Goal: Task Accomplishment & Management: Complete application form

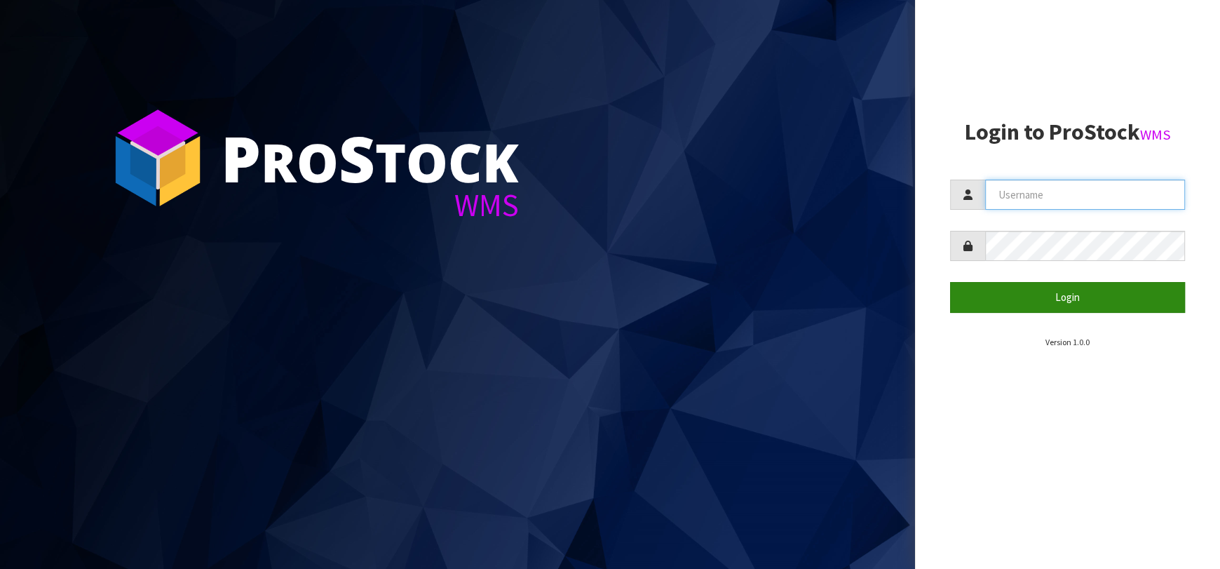
type input "[EMAIL_ADDRESS][DOMAIN_NAME]"
drag, startPoint x: 966, startPoint y: 294, endPoint x: 931, endPoint y: 299, distance: 36.1
click at [964, 293] on button "Login" at bounding box center [1067, 297] width 235 height 30
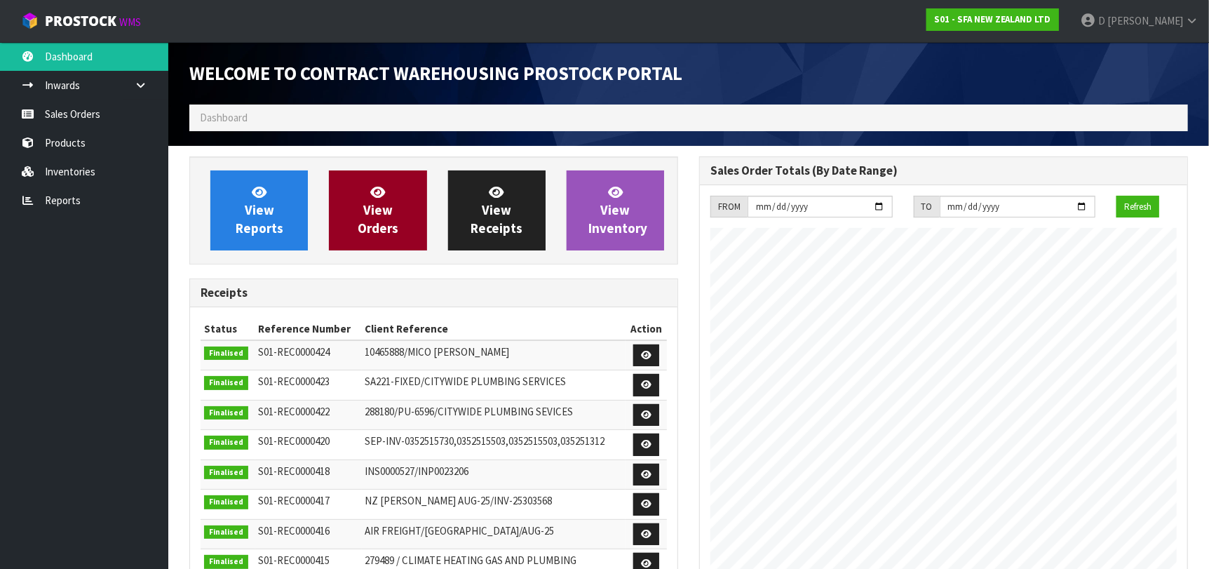
scroll to position [776, 510]
click at [372, 198] on span "View Orders" at bounding box center [378, 210] width 41 height 53
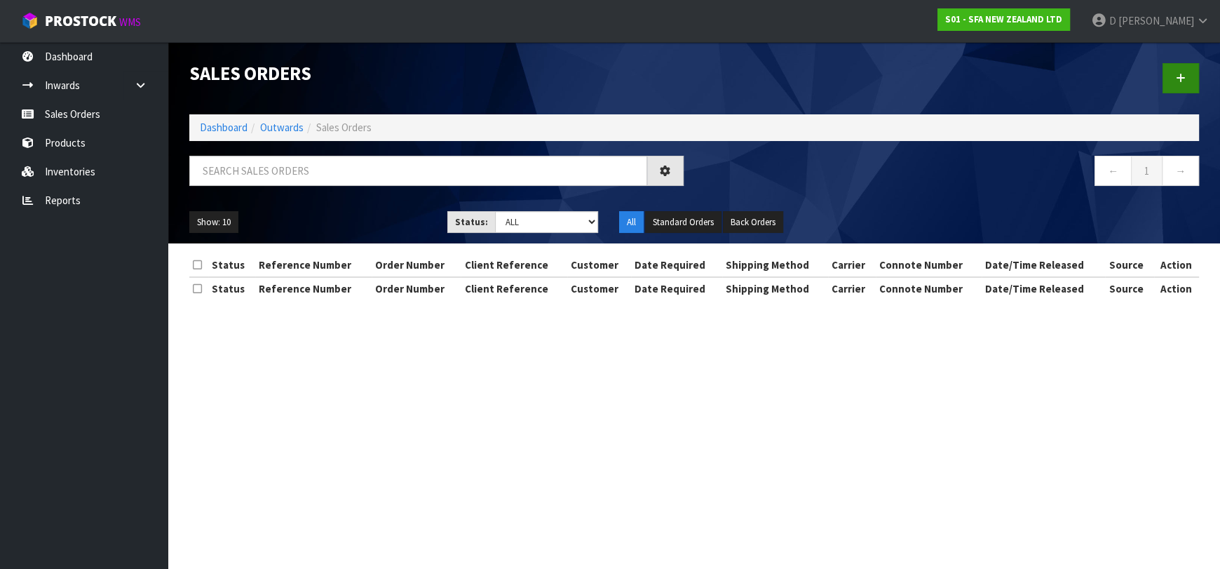
drag, startPoint x: 1161, startPoint y: 58, endPoint x: 1179, endPoint y: 71, distance: 21.6
click at [1171, 62] on div at bounding box center [951, 78] width 515 height 72
click at [1179, 71] on link at bounding box center [1181, 78] width 36 height 30
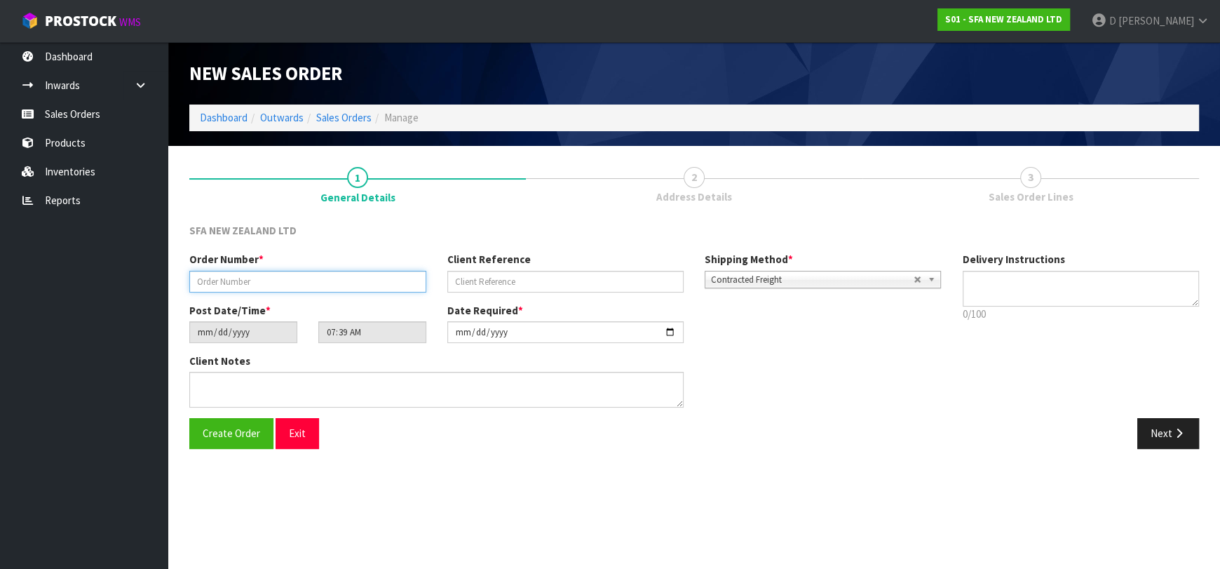
drag, startPoint x: 329, startPoint y: 283, endPoint x: 320, endPoint y: 280, distance: 9.8
click at [329, 284] on input "text" at bounding box center [307, 282] width 237 height 22
type input "24642"
paste input "201161192"
type input "201161192"
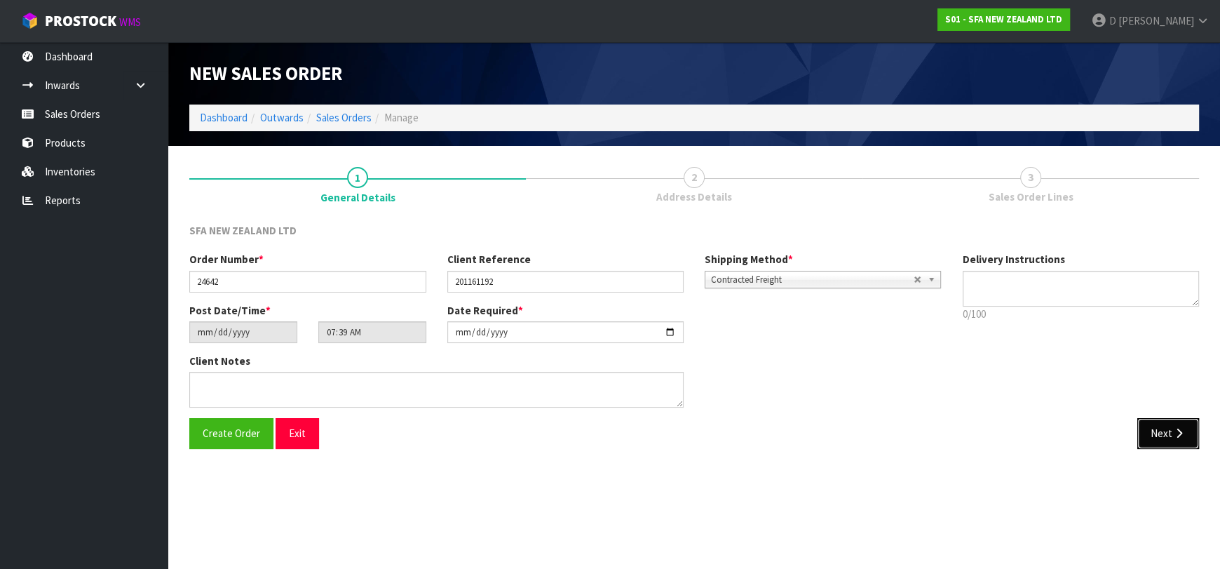
click at [1159, 433] on button "Next" at bounding box center [1168, 433] width 62 height 30
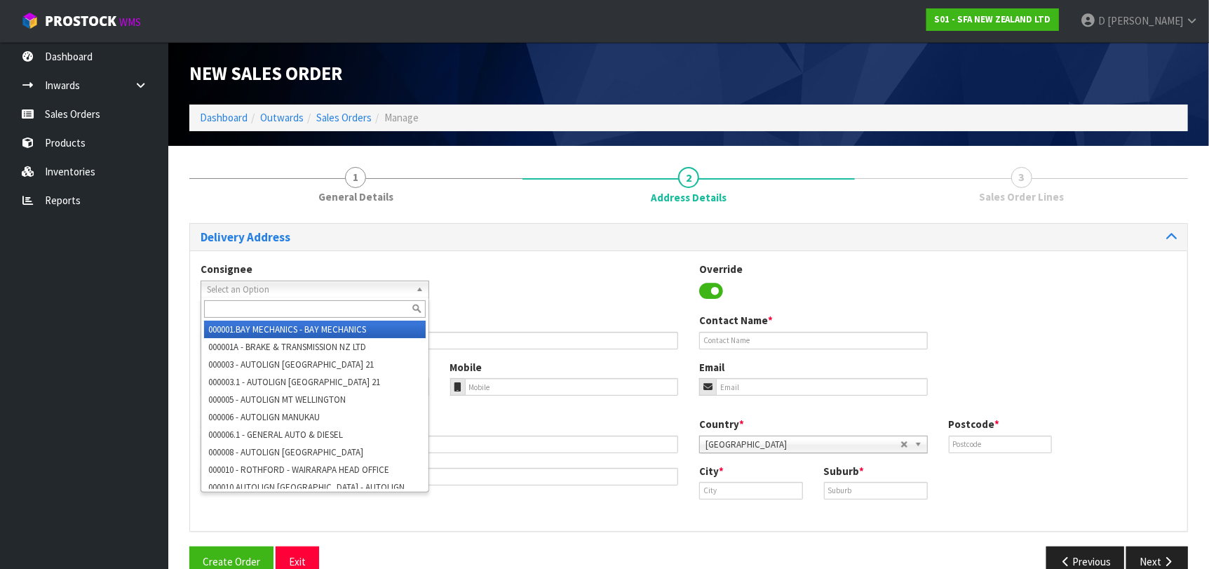
click at [330, 292] on span "Select an Option" at bounding box center [308, 289] width 203 height 17
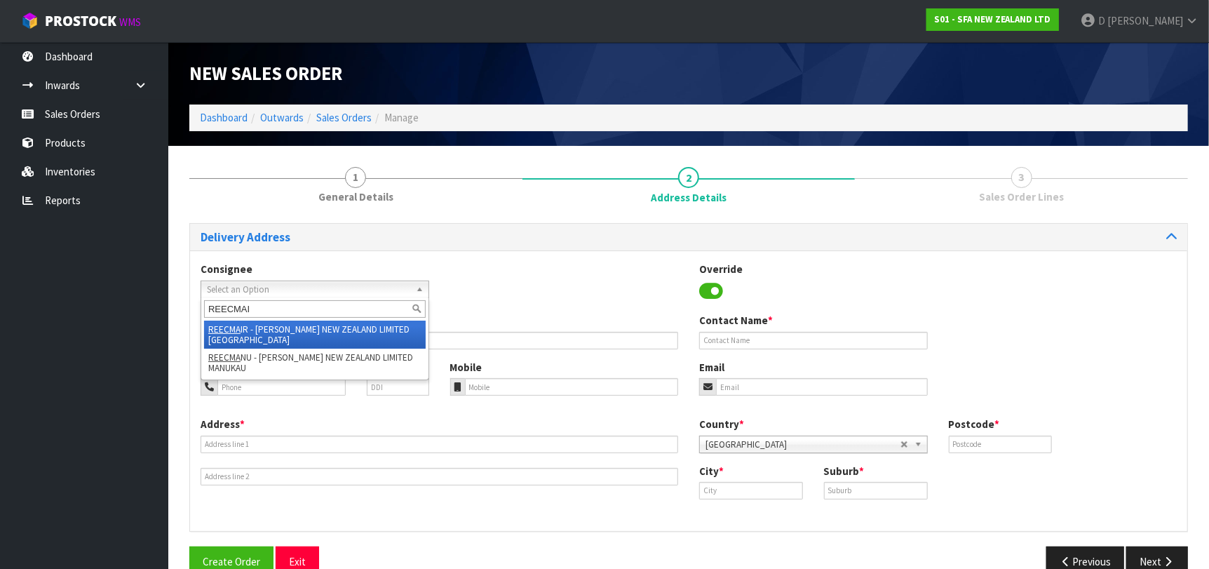
type input "REECMAIR"
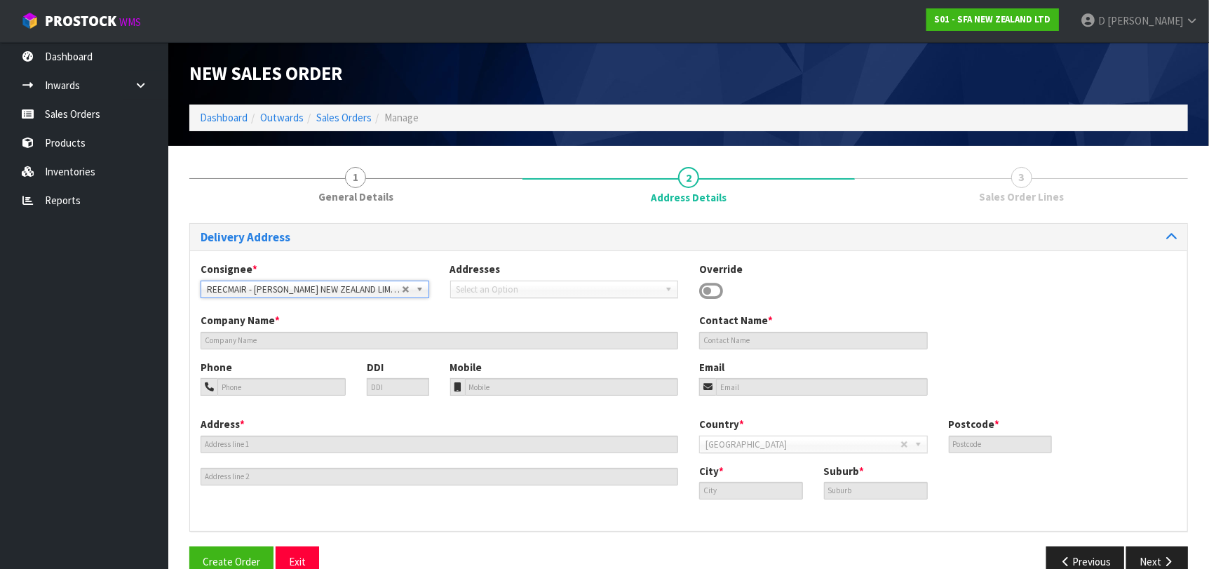
type input "[PERSON_NAME] NEW ZEALAND LIMITED [GEOGRAPHIC_DATA]"
type input "[PHONE_NUMBER]"
type input "[STREET_ADDRESS]"
type input "0632"
type input "[GEOGRAPHIC_DATA]"
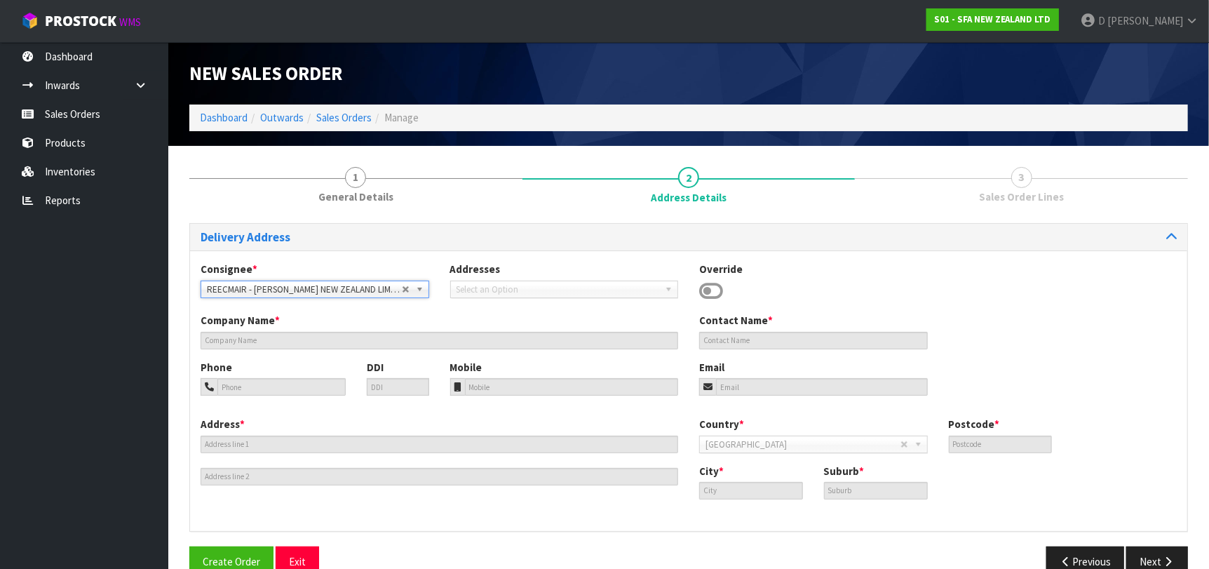
type input "ROSEDALE"
click at [1162, 556] on icon "button" at bounding box center [1167, 561] width 13 height 11
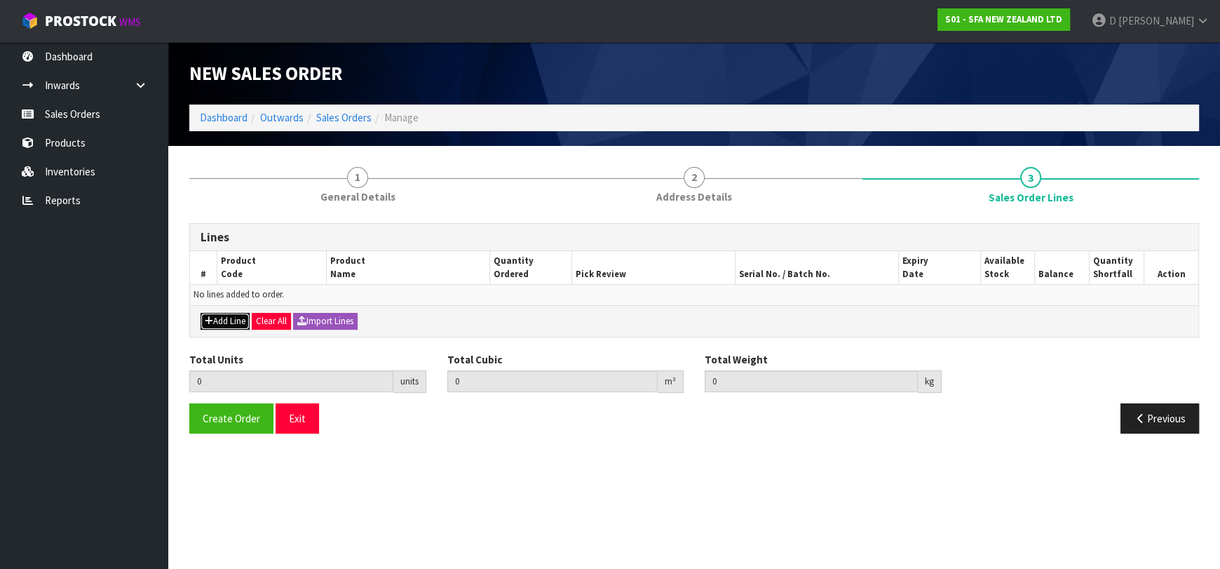
click at [219, 325] on button "Add Line" at bounding box center [225, 321] width 49 height 17
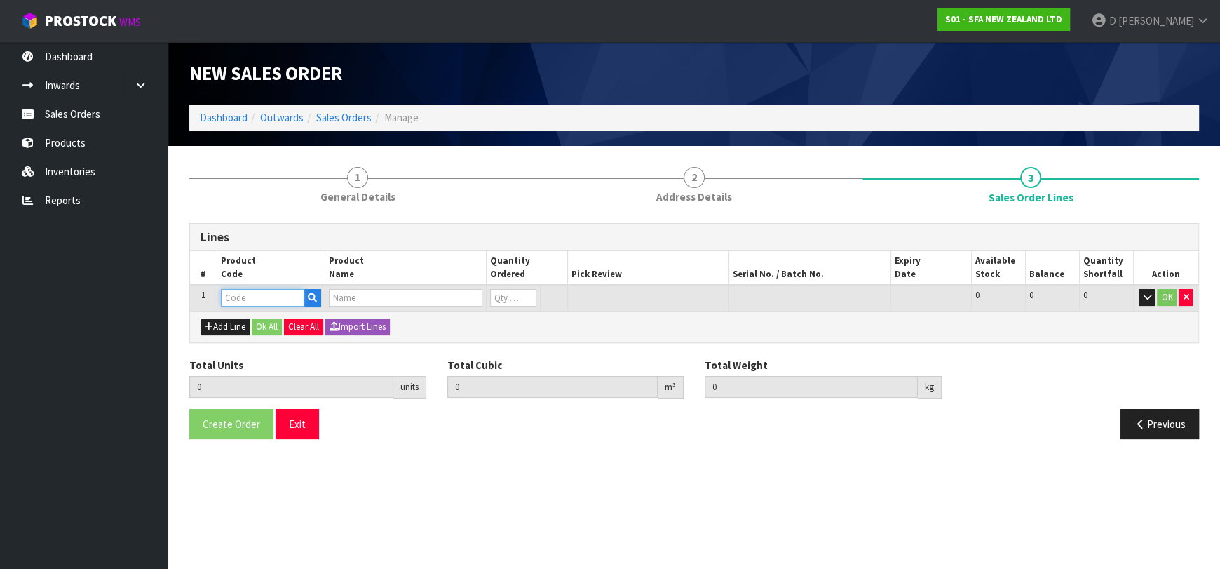
click at [245, 293] on input "text" at bounding box center [262, 298] width 83 height 18
type input "SA98"
type input "0.000000"
type input "0.000"
type input "SANIPLUS SEWAGE MACERATOR PUMP"
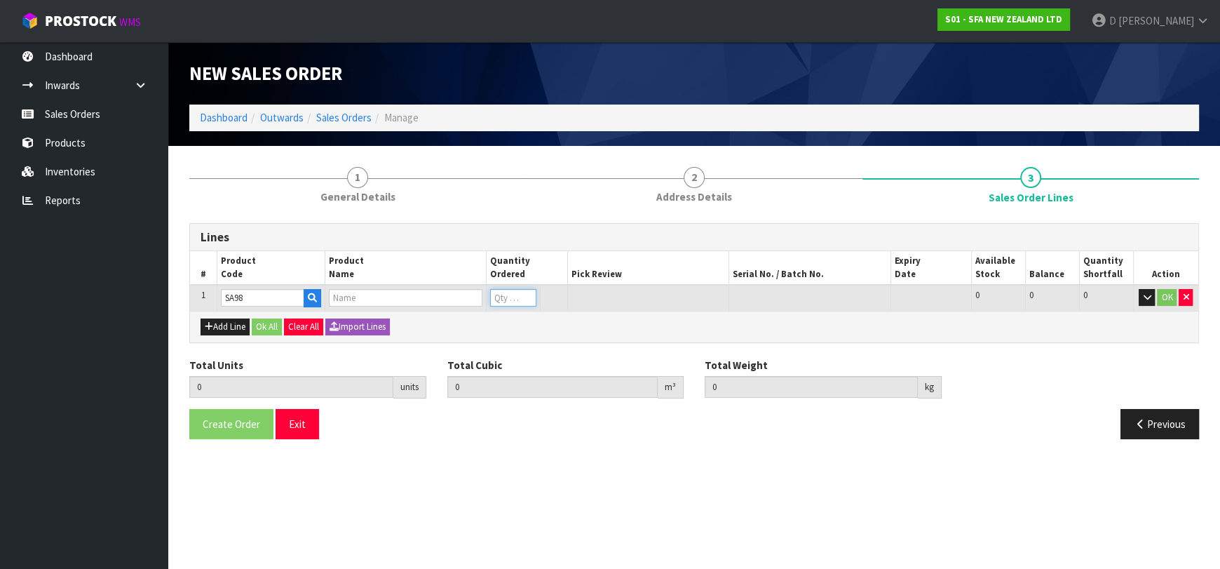
type input "0"
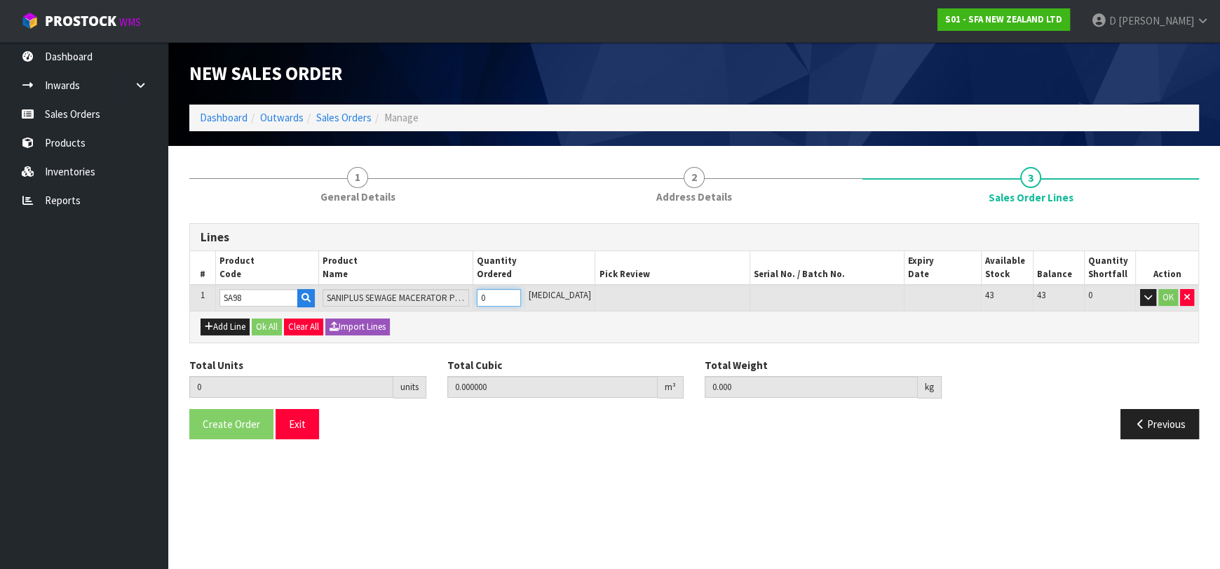
type input "1"
type input "0.04488"
type input "7.25"
type input "1"
click at [270, 344] on div "Lines # Product Code Product Name Quantity Ordered Pick Review Serial No. / Bat…" at bounding box center [694, 336] width 1010 height 227
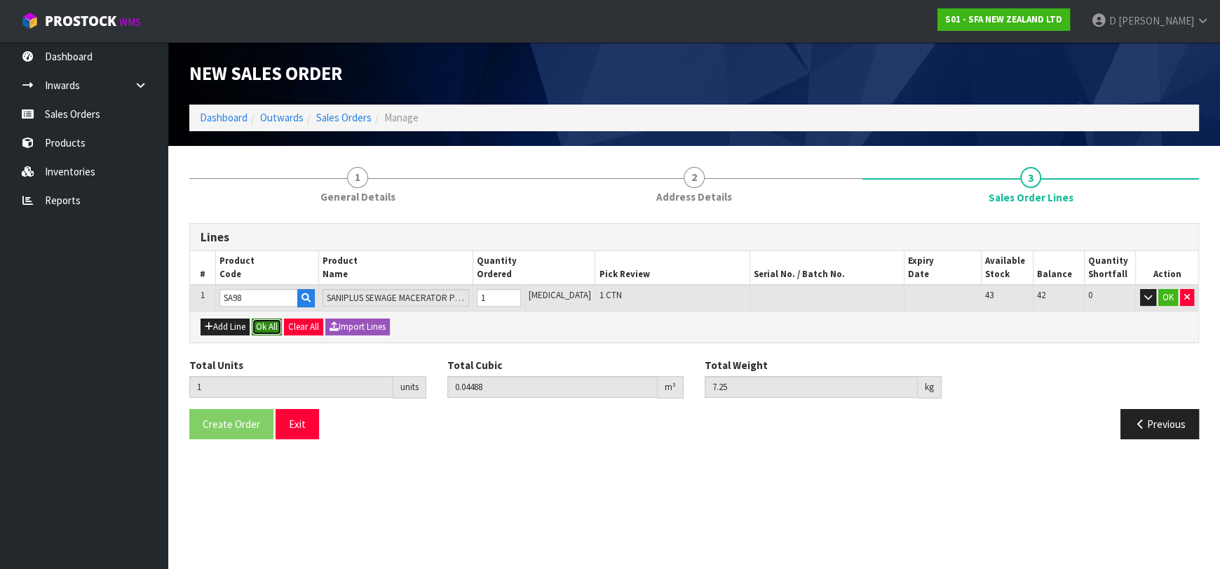
click at [264, 330] on button "Ok All" at bounding box center [267, 326] width 30 height 17
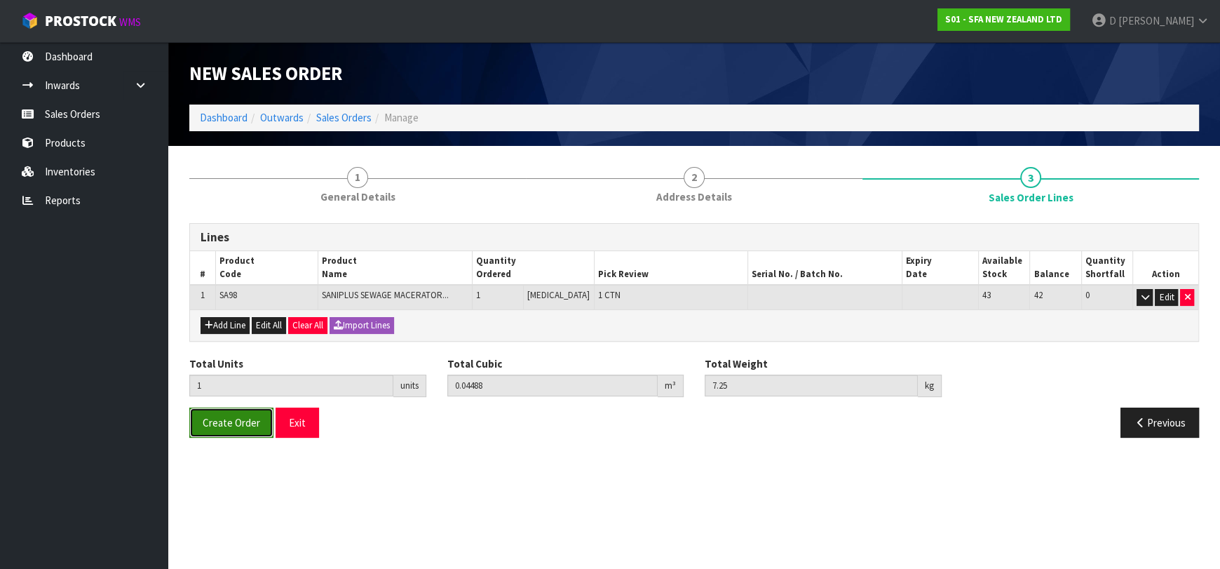
drag, startPoint x: 222, startPoint y: 420, endPoint x: 428, endPoint y: 541, distance: 239.8
click at [222, 420] on span "Create Order" at bounding box center [232, 422] width 58 height 13
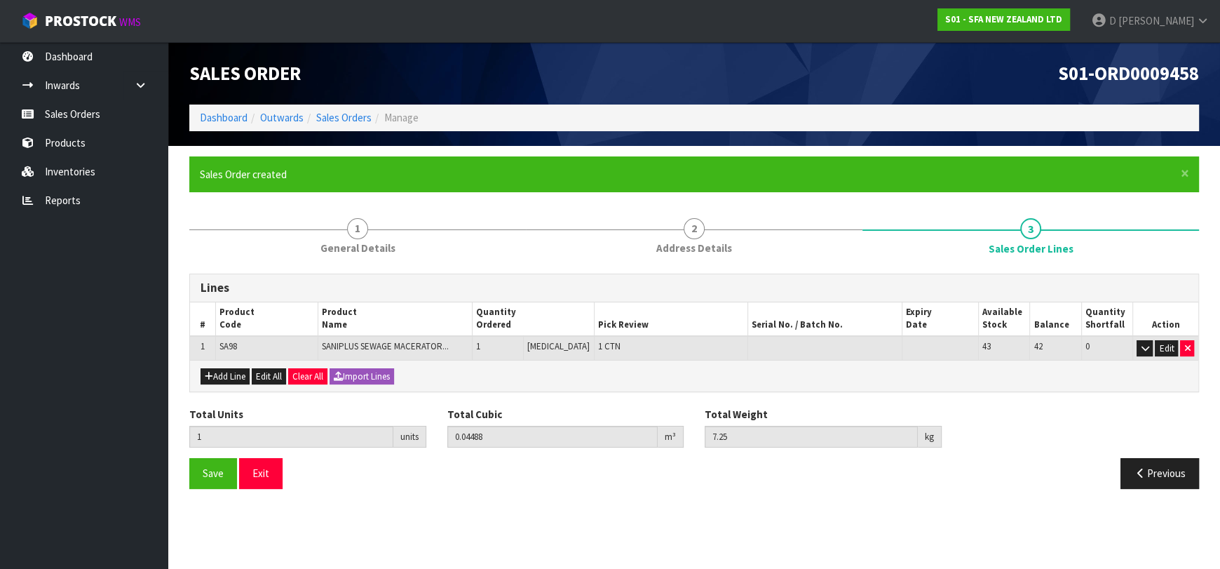
click at [337, 130] on div "Sales Order S01-ORD0009458 Dashboard Outwards Sales Orders Manage" at bounding box center [694, 94] width 1031 height 104
drag, startPoint x: 336, startPoint y: 121, endPoint x: 363, endPoint y: 119, distance: 27.4
click at [336, 121] on link "Sales Orders" at bounding box center [343, 117] width 55 height 13
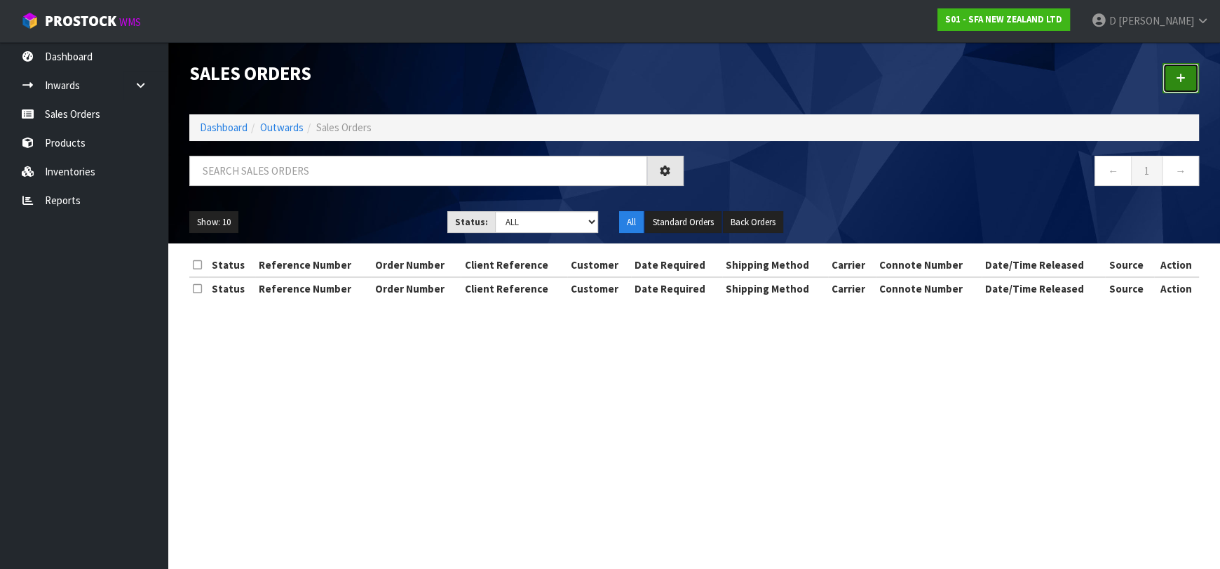
drag, startPoint x: 1187, startPoint y: 72, endPoint x: 905, endPoint y: 212, distance: 313.9
click at [1185, 74] on link at bounding box center [1181, 78] width 36 height 30
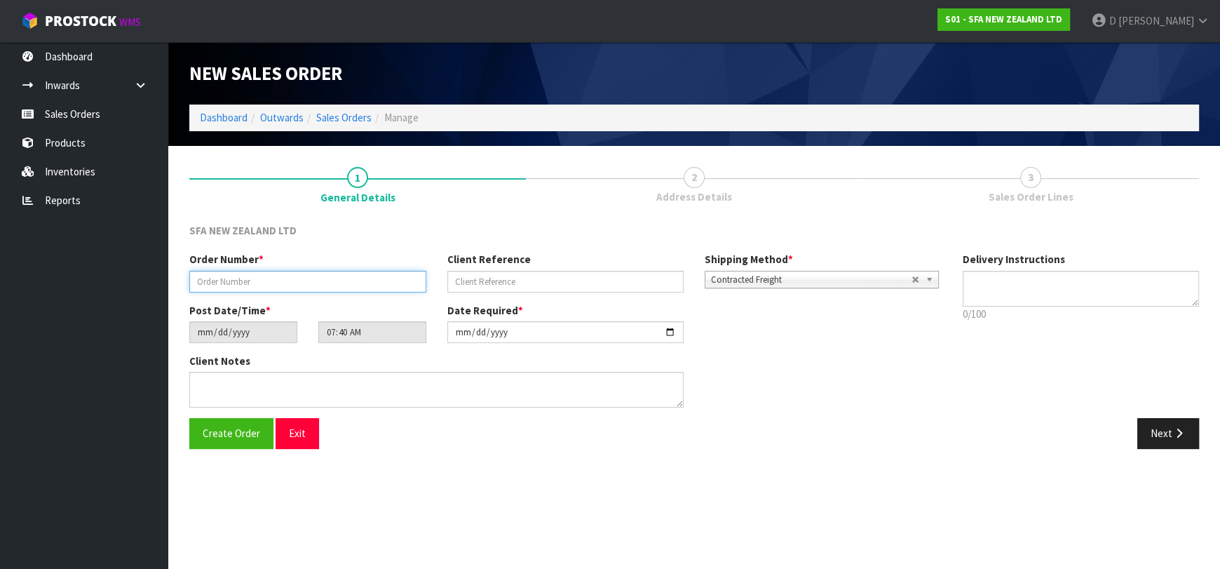
drag, startPoint x: 251, startPoint y: 280, endPoint x: 241, endPoint y: 290, distance: 14.9
click at [251, 280] on input "text" at bounding box center [307, 282] width 237 height 22
type input "24643"
paste input "206707501"
type input "206707501"
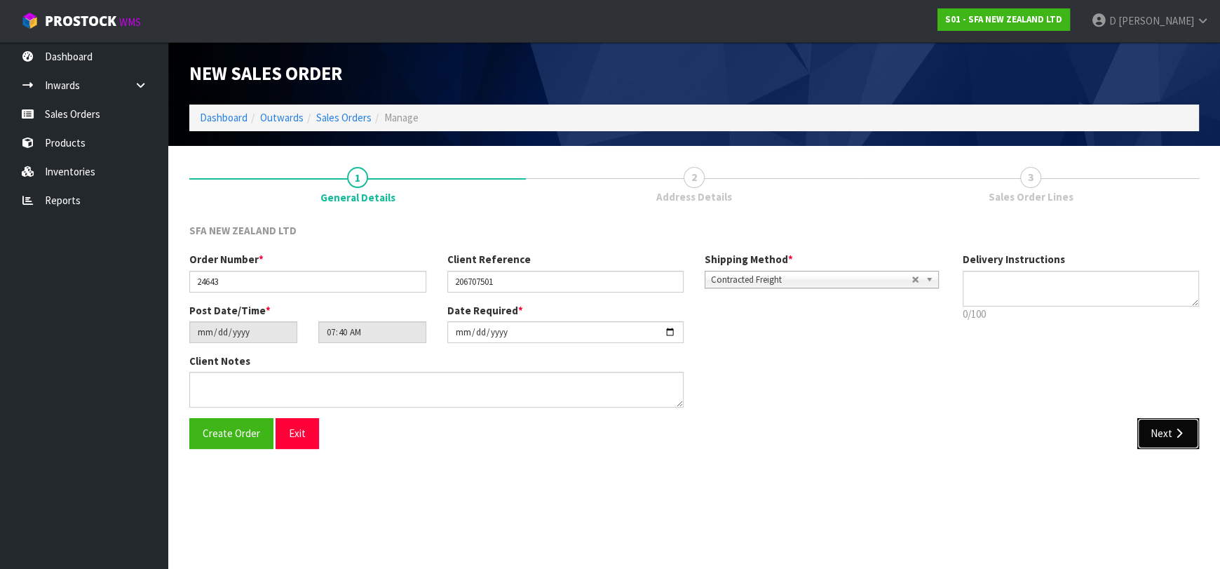
drag, startPoint x: 1183, startPoint y: 420, endPoint x: 408, endPoint y: 318, distance: 781.7
click at [1180, 420] on button "Next" at bounding box center [1168, 433] width 62 height 30
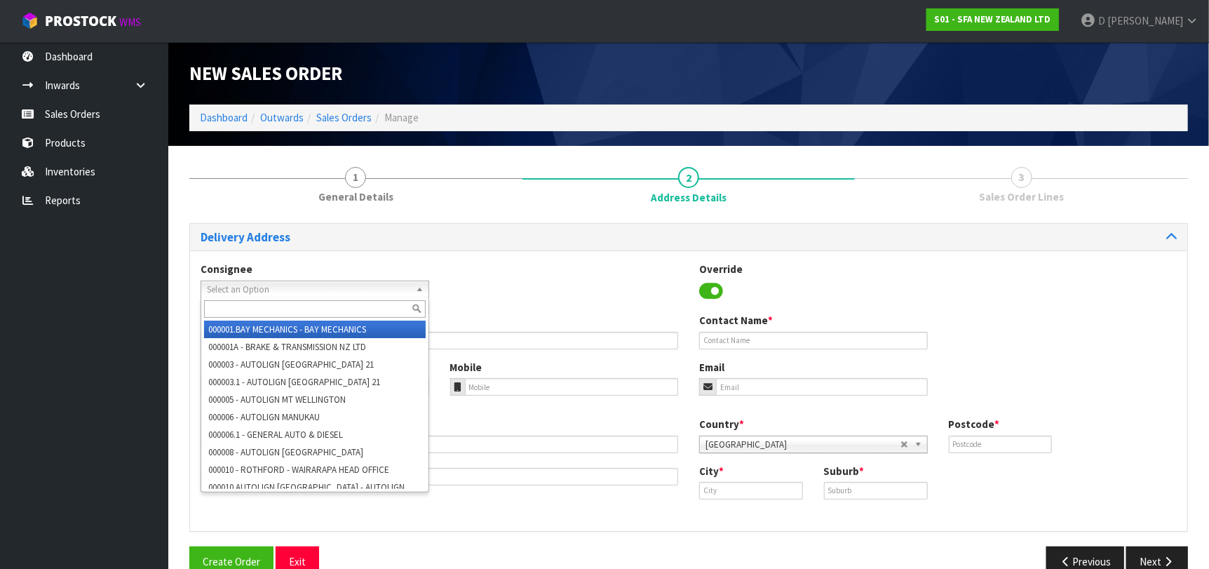
click at [297, 283] on span "Select an Option" at bounding box center [308, 289] width 203 height 17
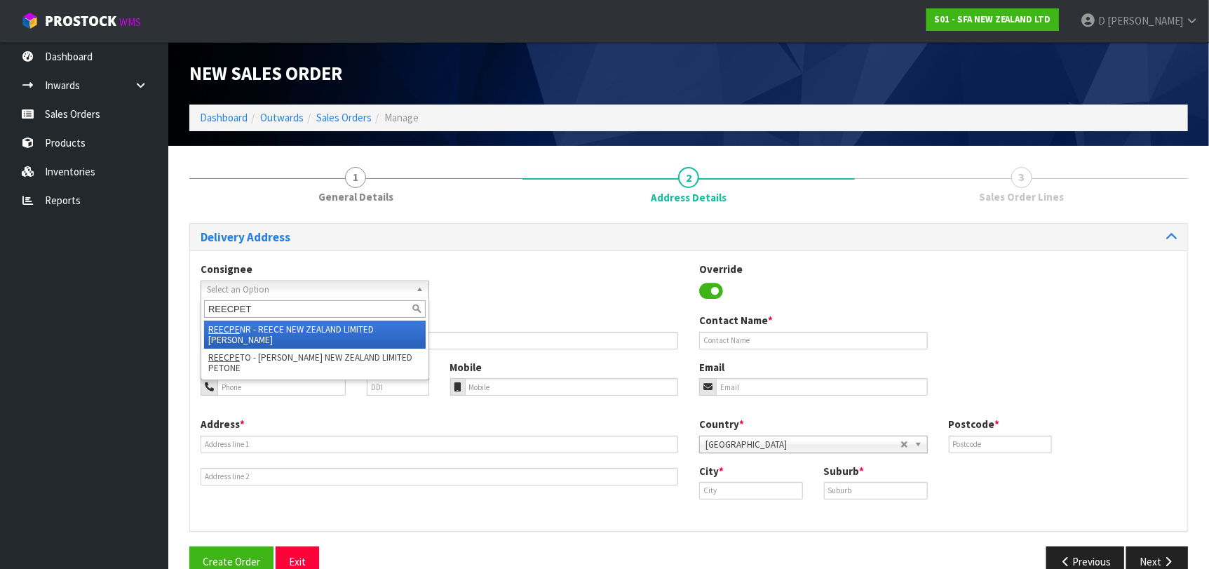
type input "REECPETO"
type input "[PERSON_NAME] NEW ZEALAND LIMITED PETONE"
type input "[STREET_ADDRESS][PERSON_NAME]"
type input "5012"
type input "Lower Hutt"
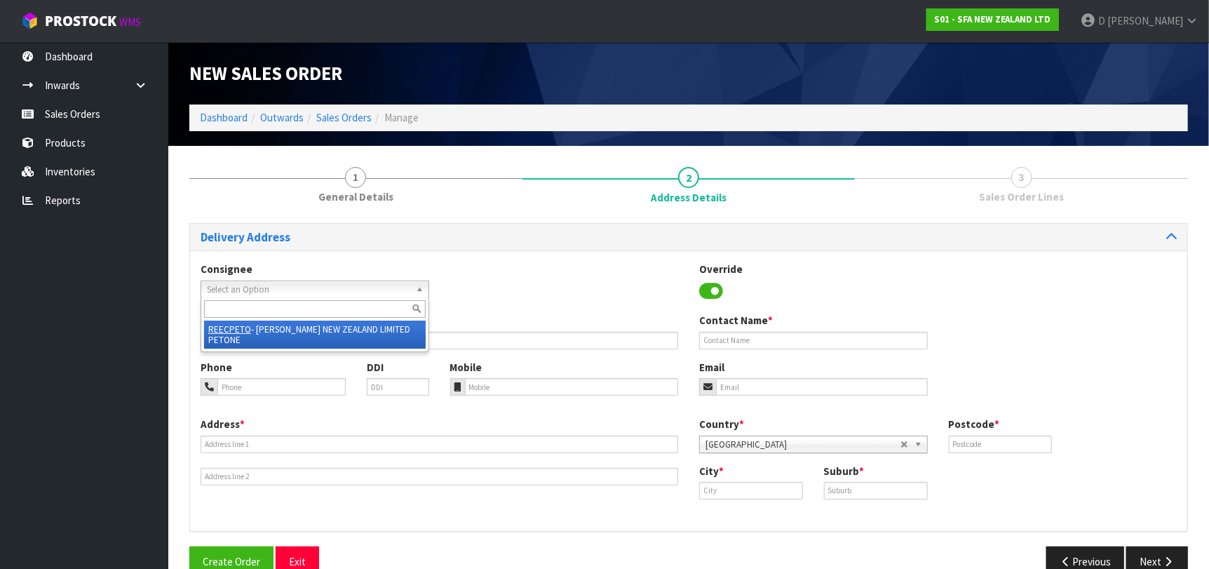
type input "PETONE"
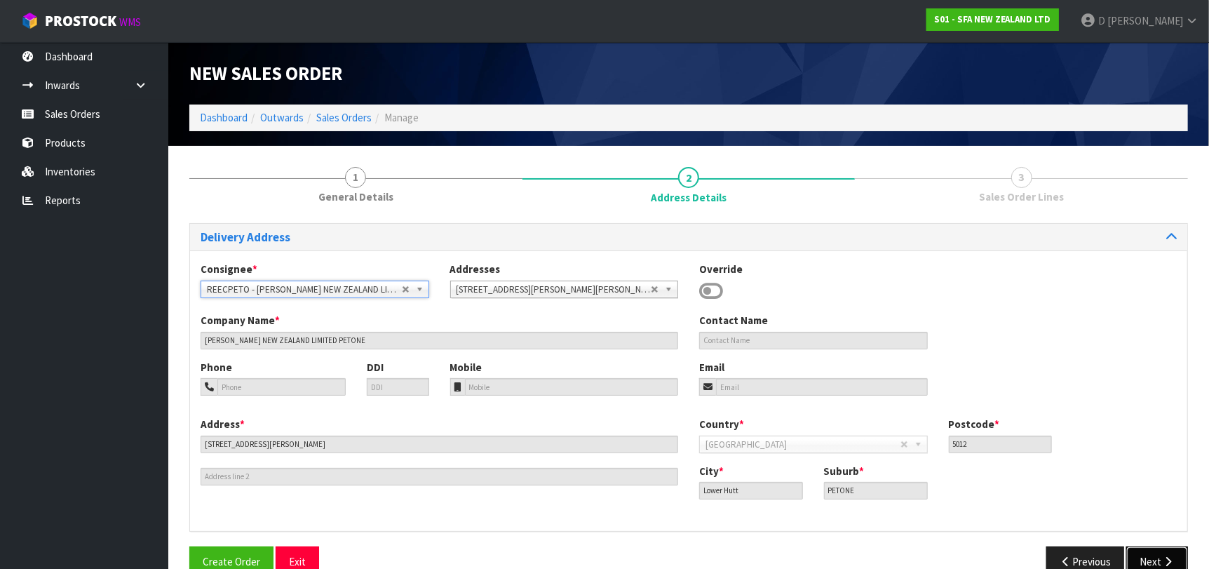
click at [1137, 555] on button "Next" at bounding box center [1157, 561] width 62 height 30
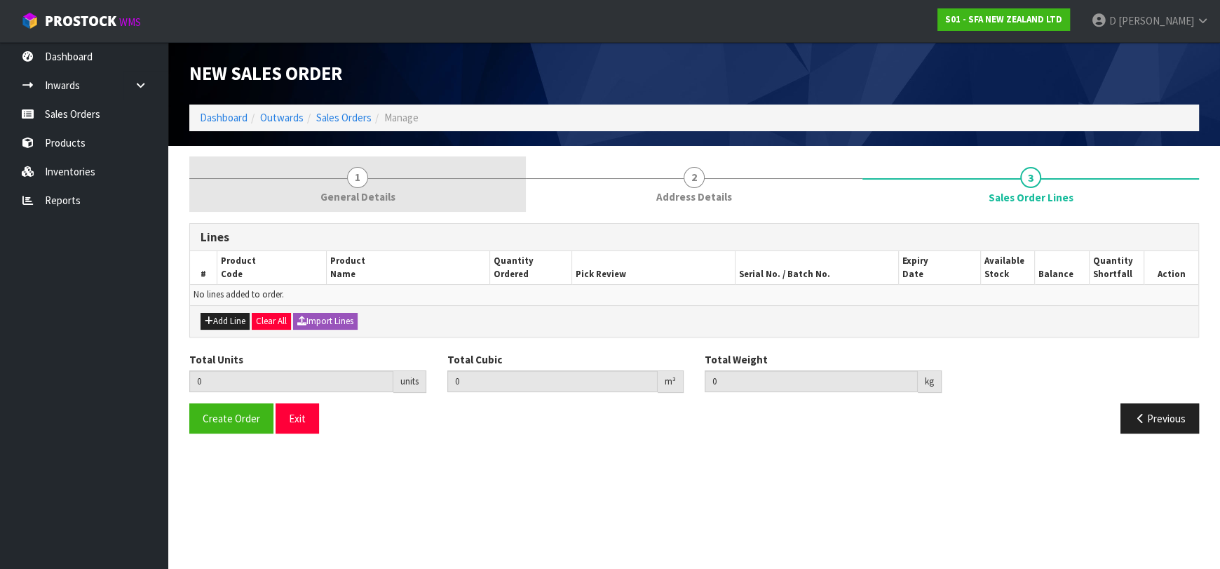
click at [341, 188] on link "1 General Details" at bounding box center [357, 183] width 337 height 55
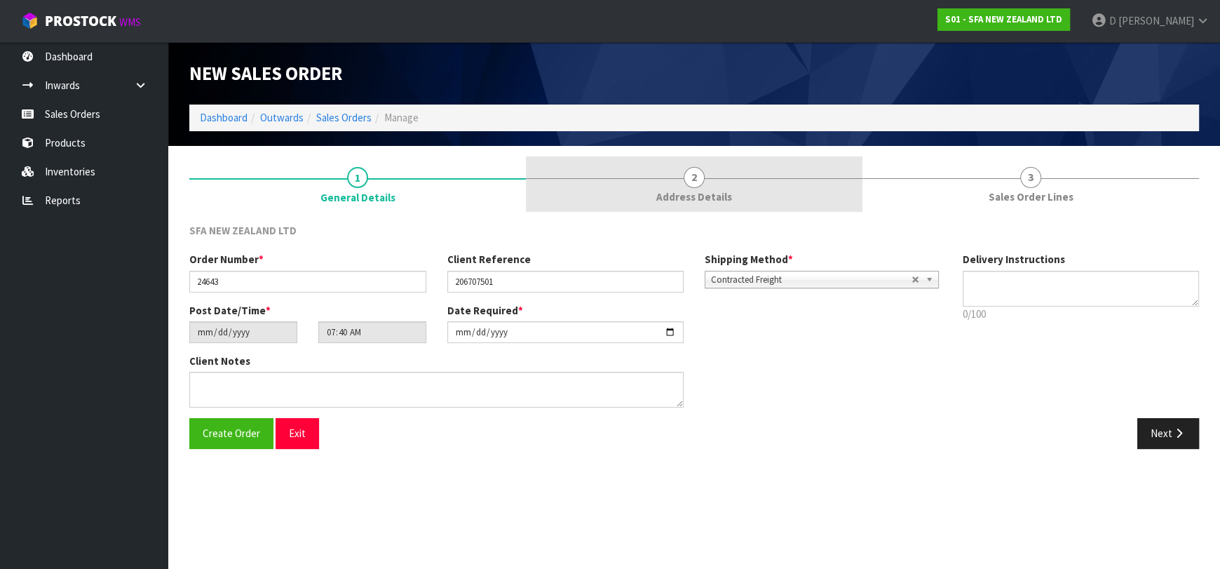
drag, startPoint x: 659, startPoint y: 160, endPoint x: 668, endPoint y: 190, distance: 31.5
click at [661, 161] on link "2 Address Details" at bounding box center [694, 183] width 337 height 55
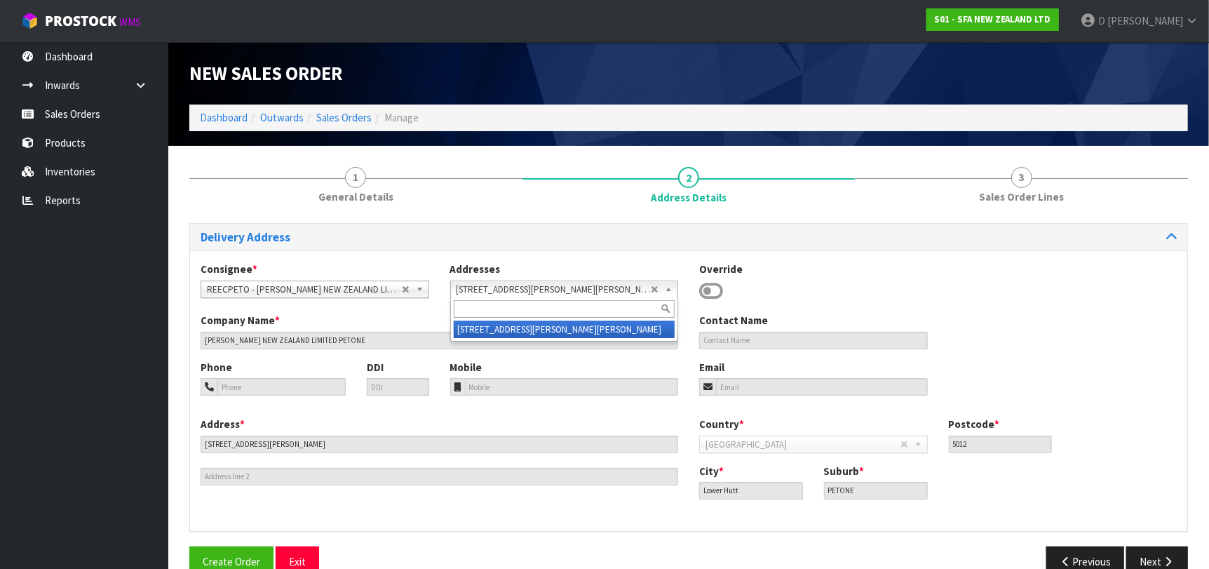
click at [592, 297] on div "[STREET_ADDRESS][PERSON_NAME][PERSON_NAME] [STREET_ADDRESS][PERSON_NAME][PERSON…" at bounding box center [564, 290] width 229 height 18
click at [592, 297] on div at bounding box center [564, 308] width 227 height 23
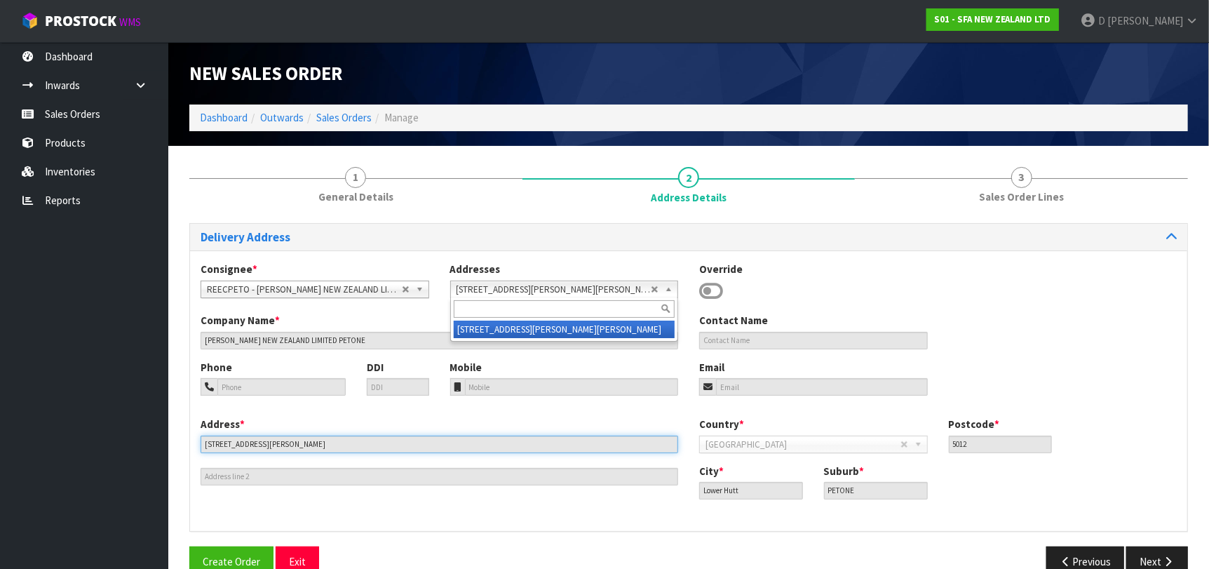
click at [322, 448] on input "[STREET_ADDRESS][PERSON_NAME]" at bounding box center [440, 445] width 478 height 18
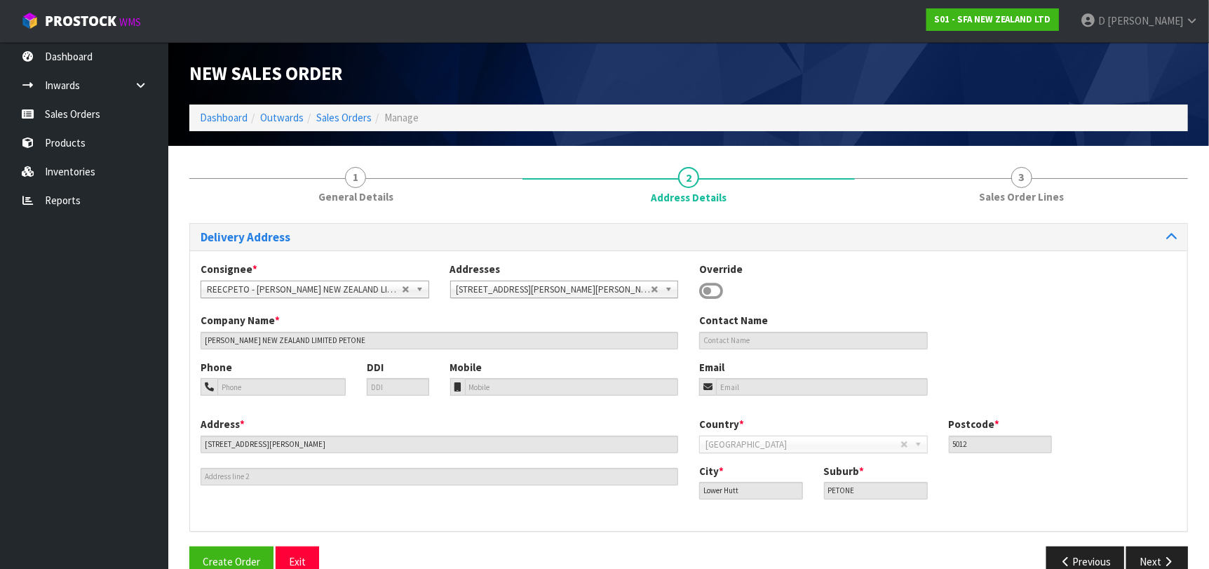
drag, startPoint x: 703, startPoint y: 286, endPoint x: 633, endPoint y: 305, distance: 73.3
click at [704, 286] on icon at bounding box center [711, 291] width 24 height 21
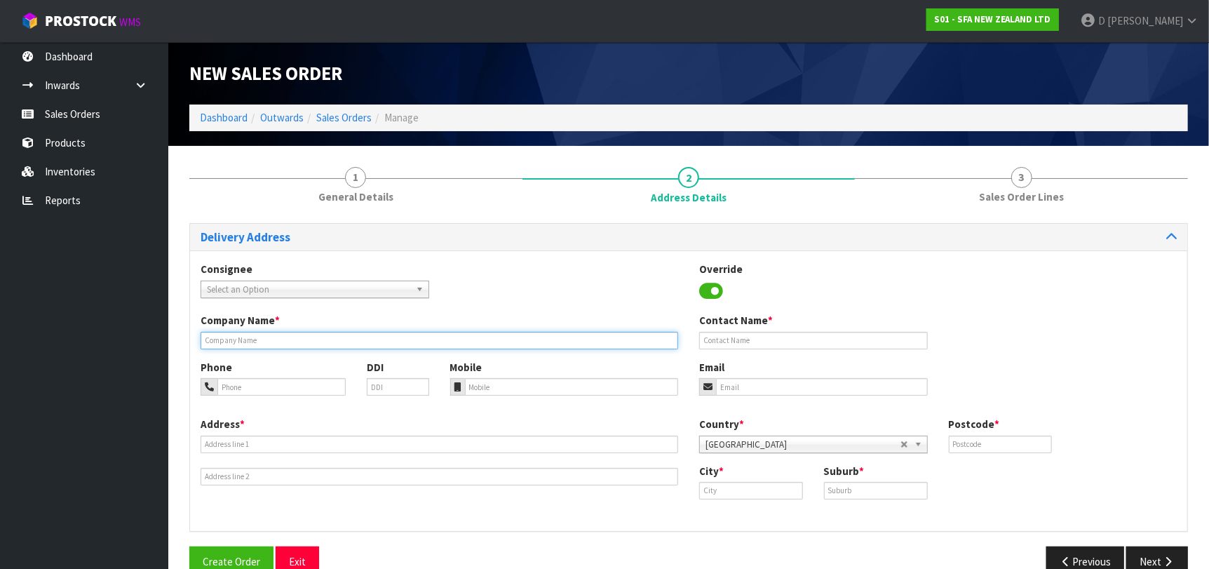
click at [595, 333] on input "text" at bounding box center [440, 341] width 478 height 18
paste input "[PERSON_NAME] NEW ZEALAND LIMITED PETONE"
type input "[PERSON_NAME] NEW ZEALAND LIMITED PETONE"
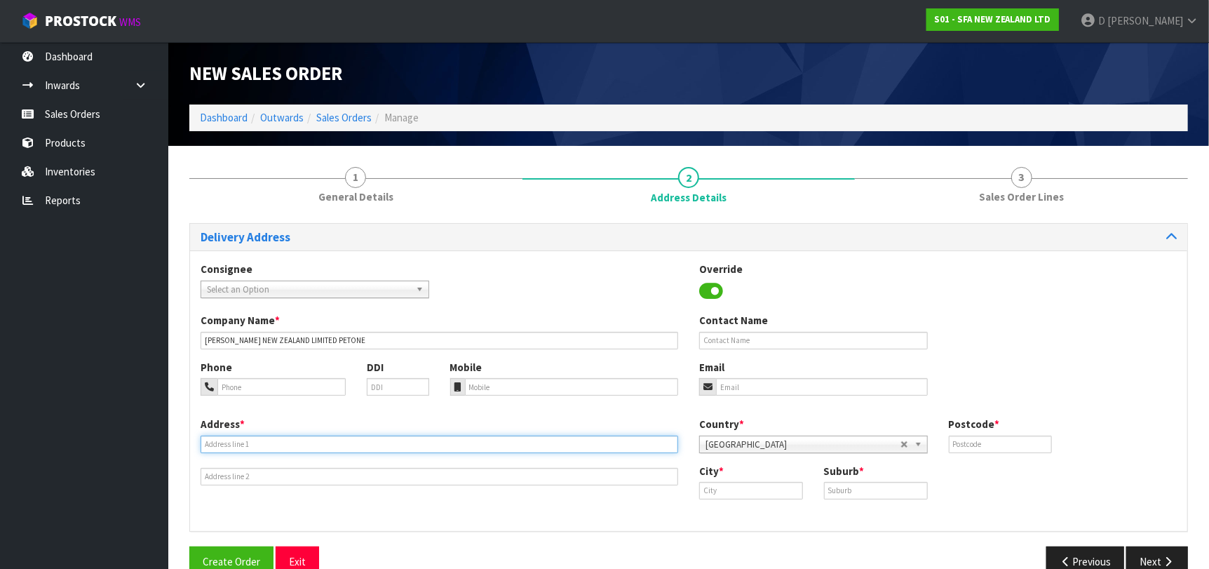
drag, startPoint x: 544, startPoint y: 447, endPoint x: 576, endPoint y: 414, distance: 45.6
click at [544, 447] on input "text" at bounding box center [440, 445] width 478 height 18
paste input "[STREET_ADDRESS]"
type input "[STREET_ADDRESS]"
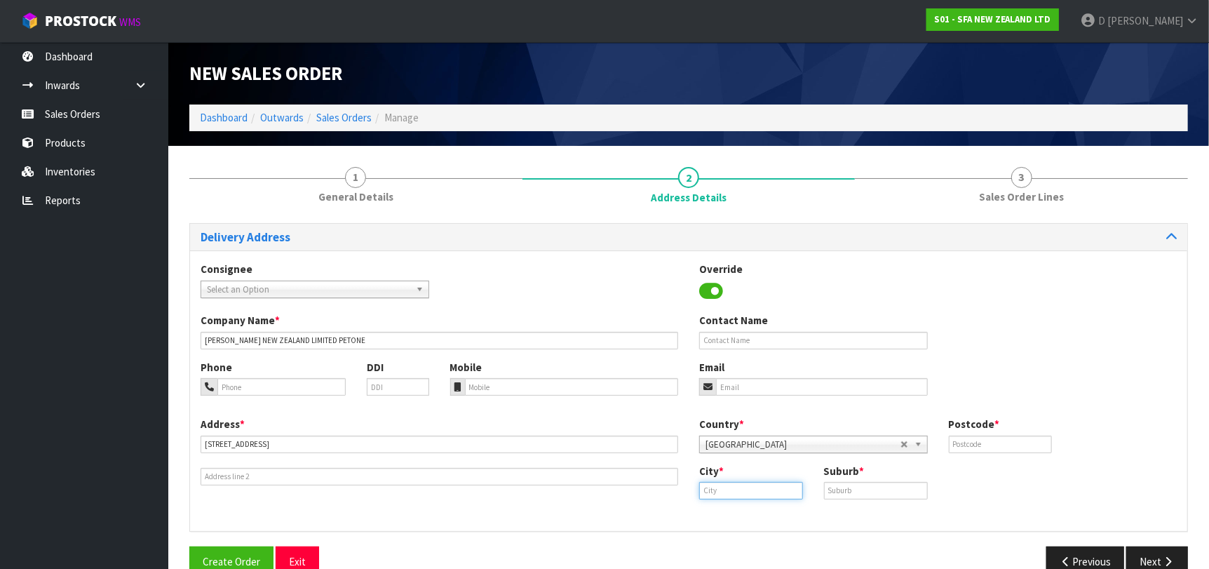
click at [768, 490] on input "text" at bounding box center [751, 491] width 104 height 18
paste input "Lower Hutt"
type input "Lower Hutt"
click at [870, 486] on input "text" at bounding box center [876, 491] width 104 height 18
paste input "PETONE"
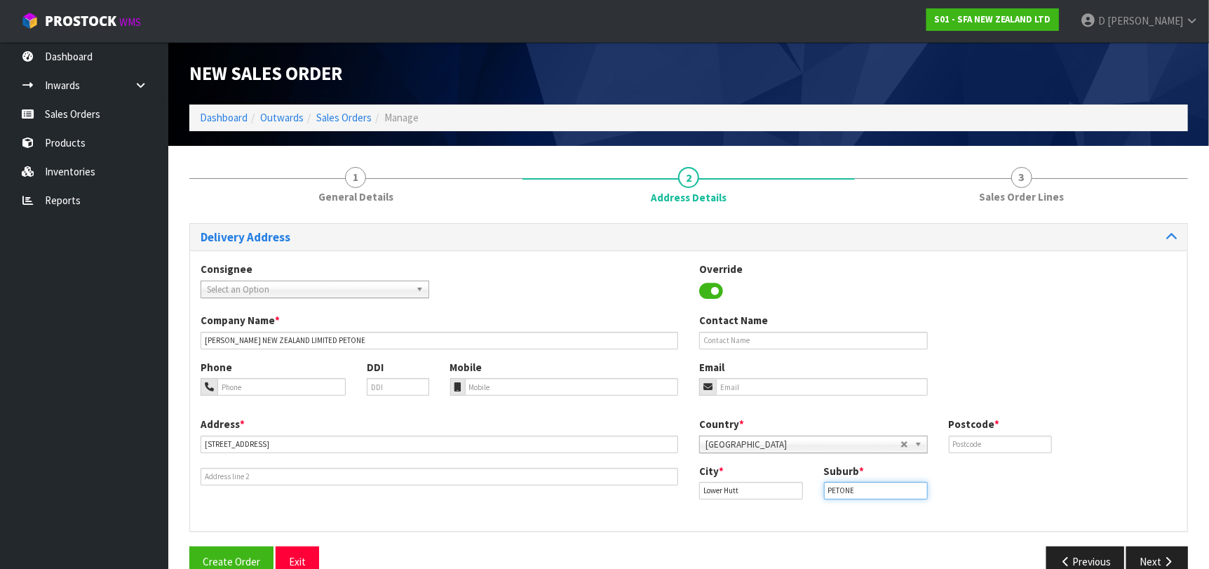
type input "PETONE"
drag, startPoint x: 1001, startPoint y: 440, endPoint x: 1020, endPoint y: 447, distance: 20.9
click at [1002, 440] on input "text" at bounding box center [1001, 445] width 104 height 18
paste input "5012"
type input "5012"
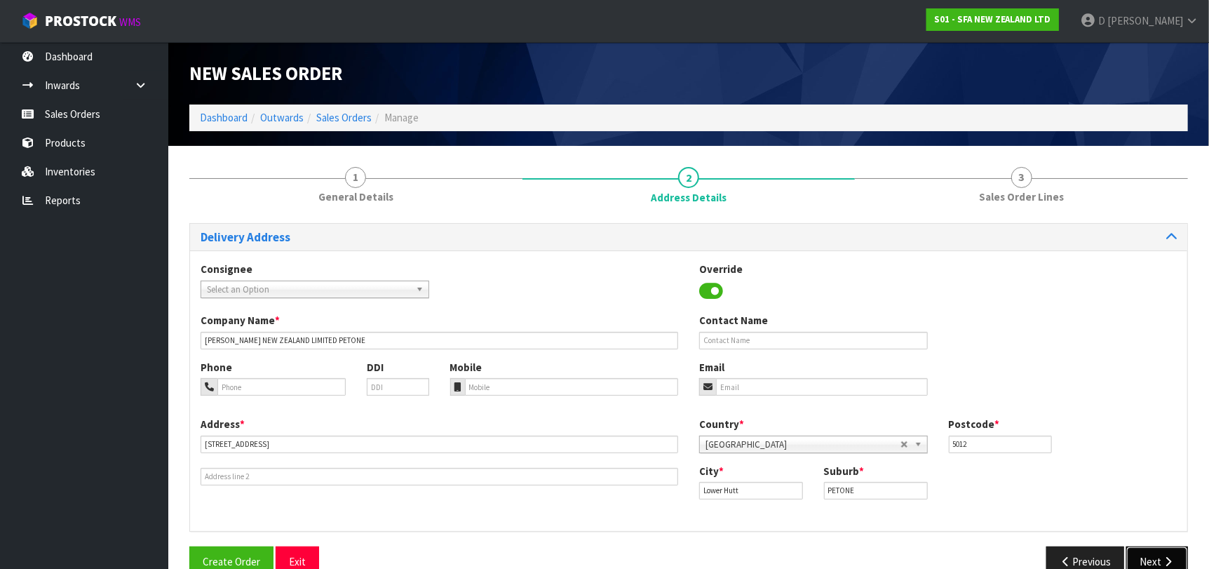
click at [1162, 556] on icon "button" at bounding box center [1167, 561] width 13 height 11
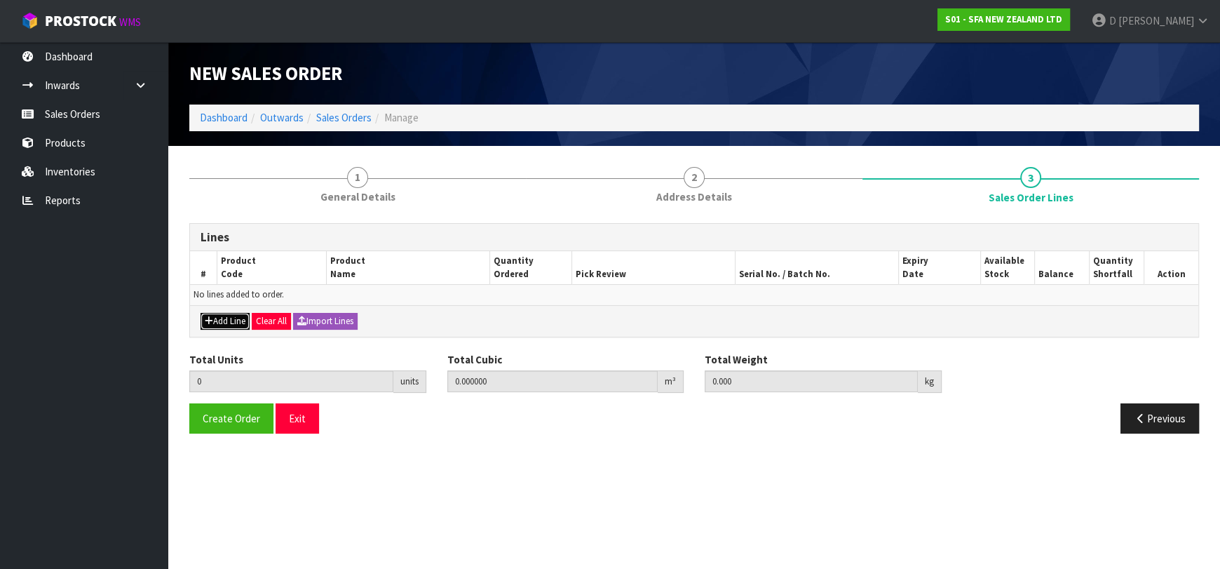
click at [218, 318] on button "Add Line" at bounding box center [225, 321] width 49 height 17
type input "0"
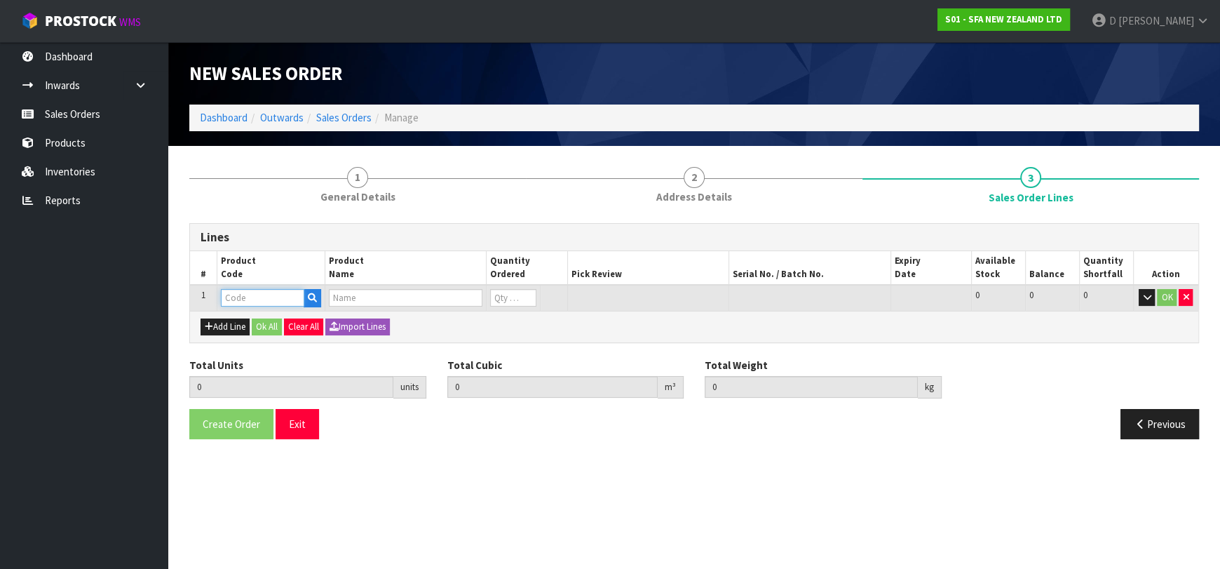
click at [234, 302] on input "text" at bounding box center [262, 298] width 83 height 18
type input "SA102"
type input "0.000000"
type input "0.000"
type input "SA102"
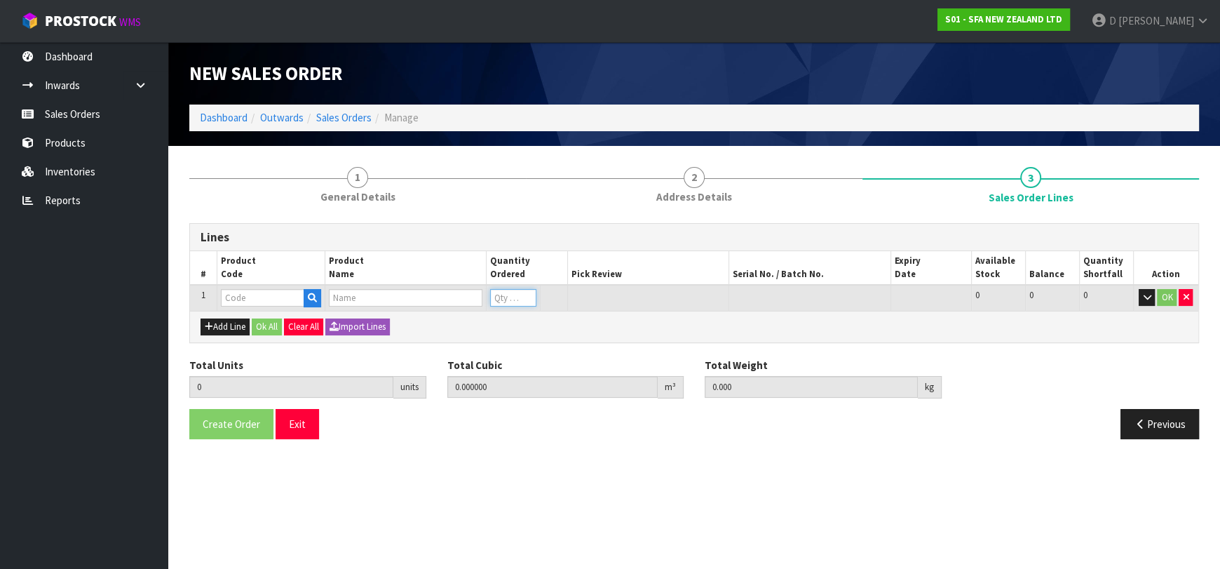
type input "SANICOM 1 WATER PUMP"
type input "0"
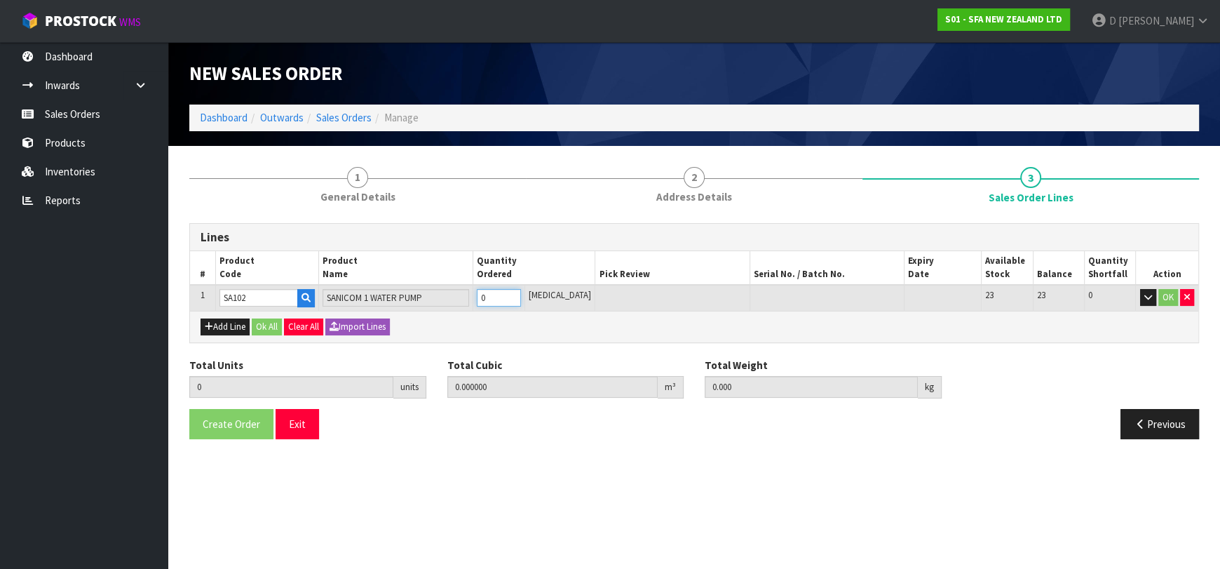
type input "1"
type input "0.066924"
type input "10.6"
type input "1"
click at [263, 325] on button "Ok All" at bounding box center [267, 326] width 30 height 17
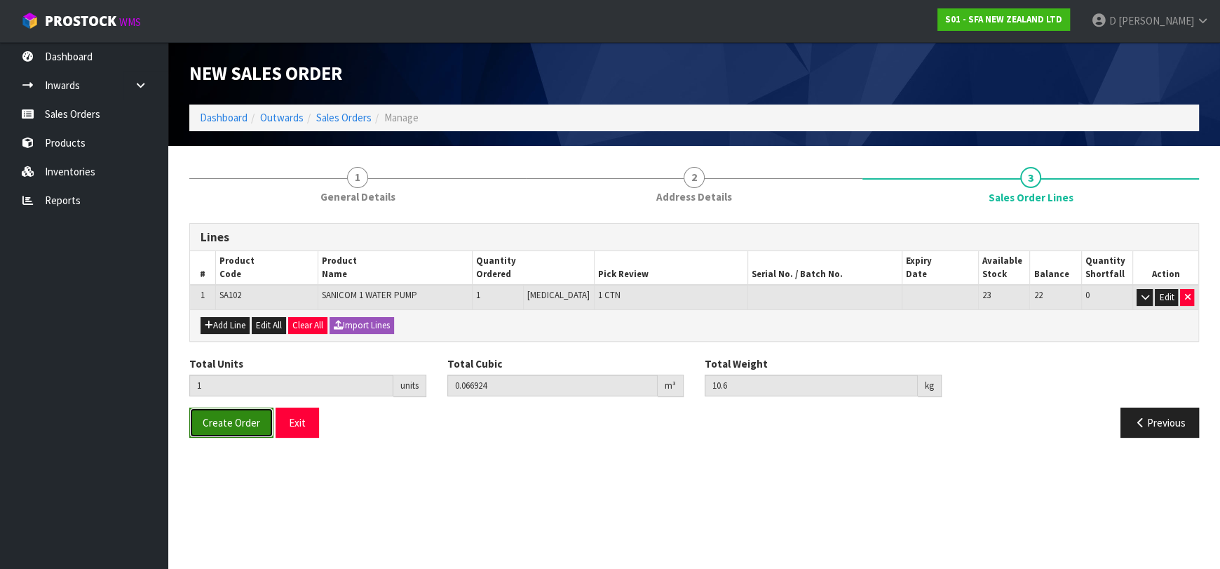
drag, startPoint x: 267, startPoint y: 410, endPoint x: 275, endPoint y: 425, distance: 17.2
click at [266, 412] on button "Create Order" at bounding box center [231, 422] width 84 height 30
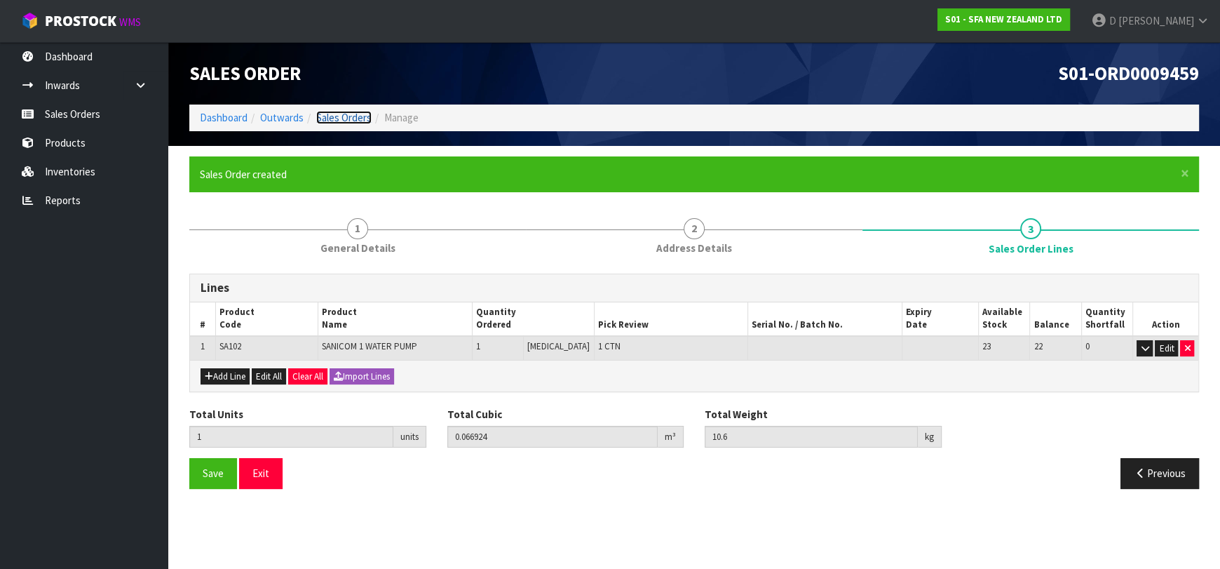
click at [352, 113] on link "Sales Orders" at bounding box center [343, 117] width 55 height 13
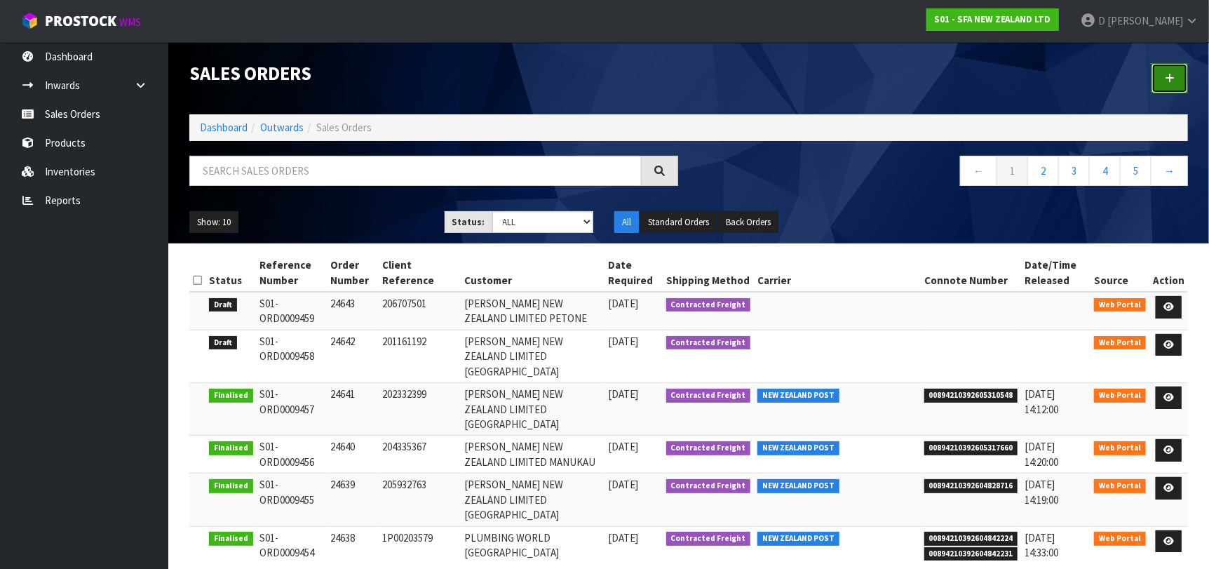
click at [1177, 79] on link at bounding box center [1170, 78] width 36 height 30
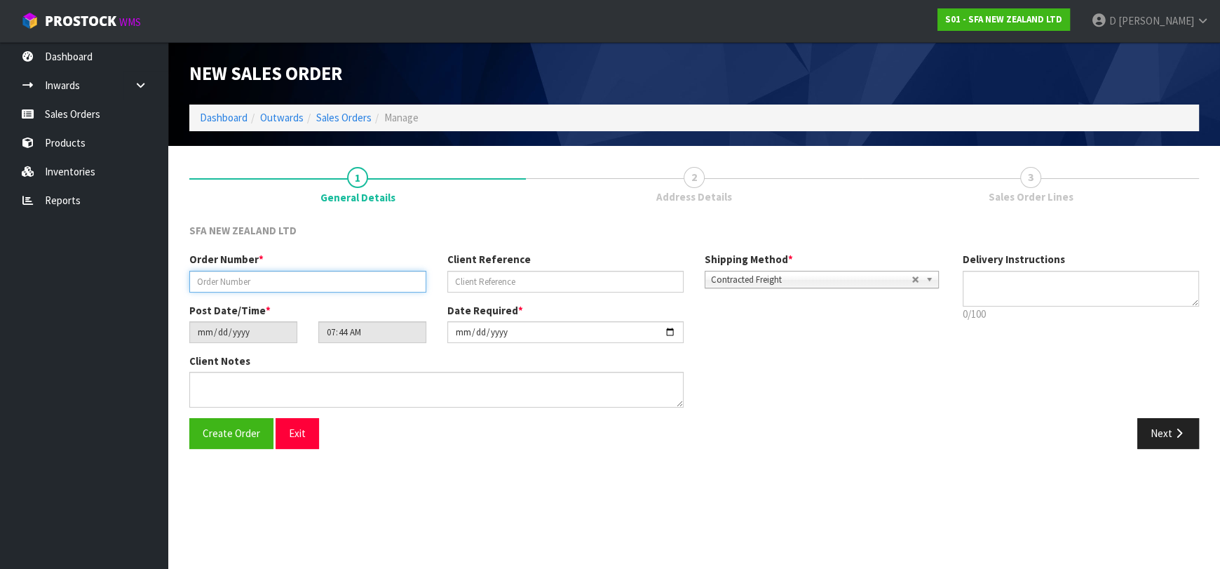
drag, startPoint x: 234, startPoint y: 287, endPoint x: 238, endPoint y: 280, distance: 8.2
click at [235, 285] on input "text" at bounding box center [307, 282] width 237 height 22
type input "24644"
paste input "200964656"
type input "200964656"
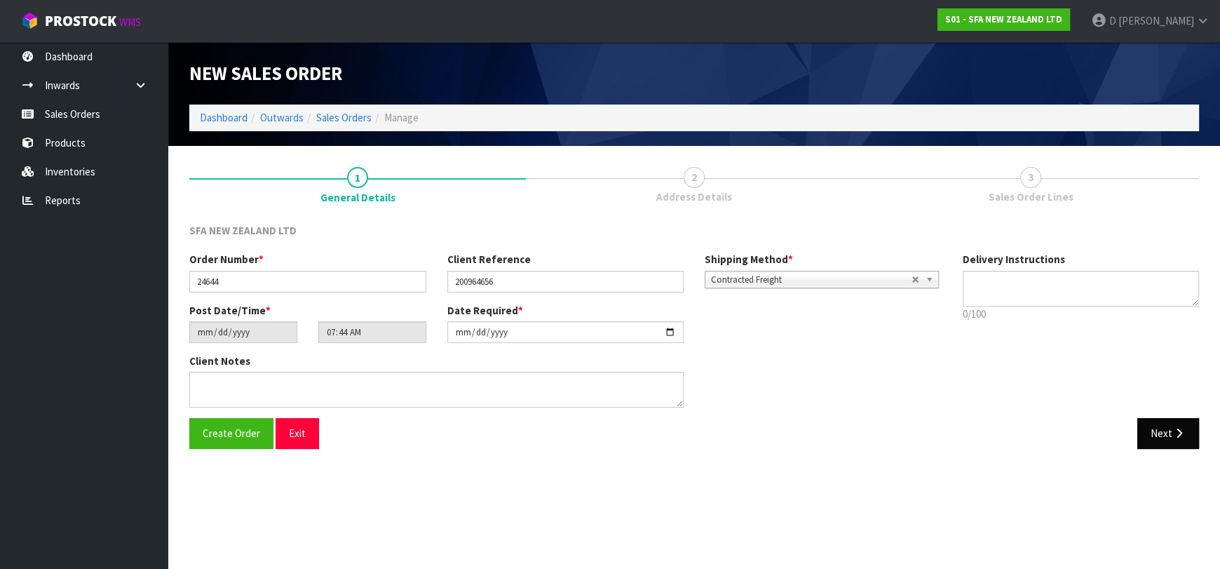
click at [1171, 420] on div "SFA NEW ZEALAND LTD Order Number * 24644 Client Reference 200964656 Shipping Me…" at bounding box center [694, 341] width 1010 height 236
click at [1171, 433] on button "Next" at bounding box center [1168, 433] width 62 height 30
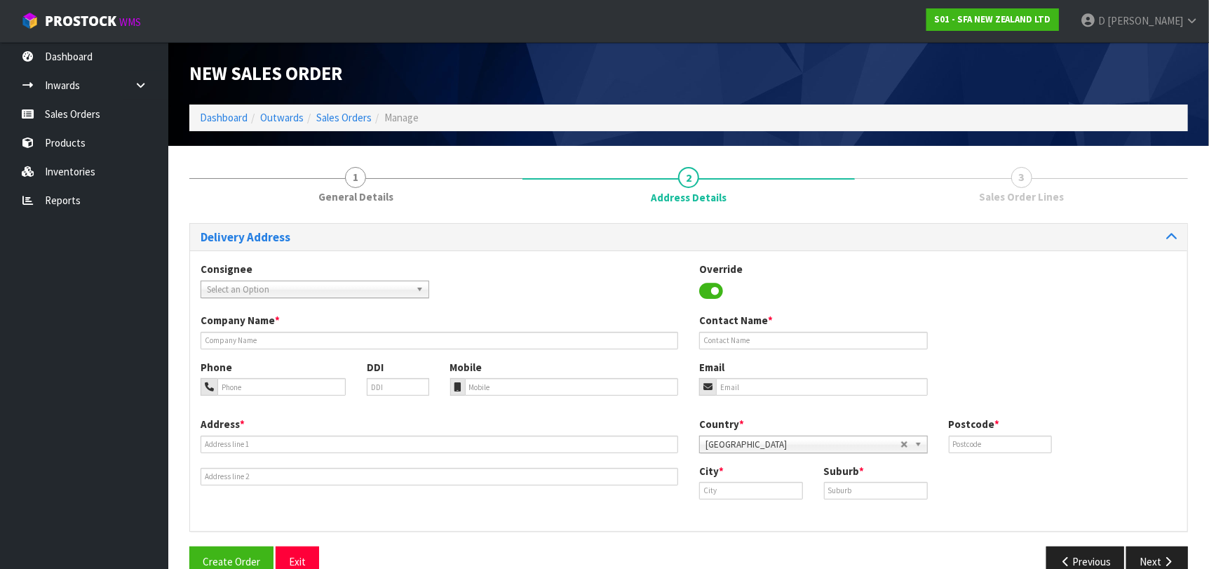
click at [398, 285] on span "Select an Option" at bounding box center [308, 289] width 203 height 17
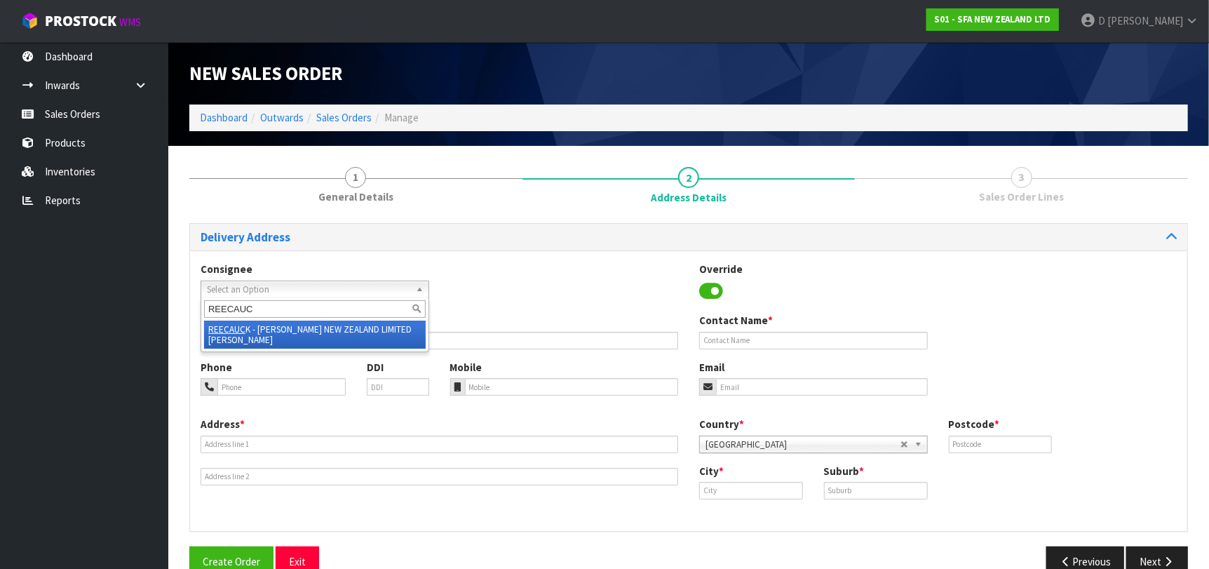
type input "REECAUCK"
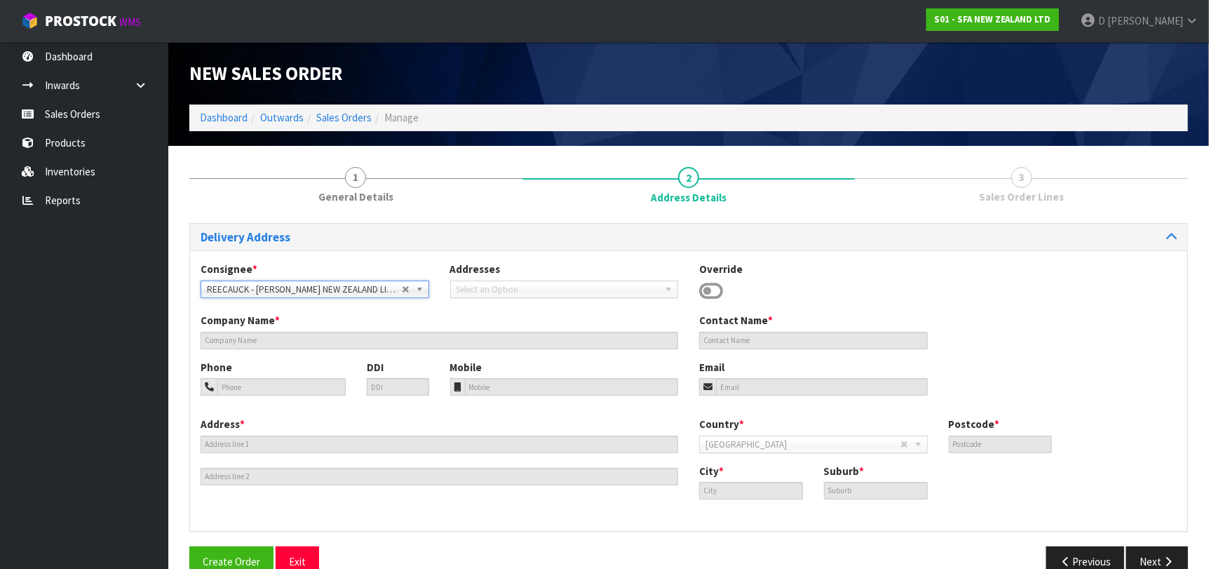
type input "[PERSON_NAME] NEW ZEALAND LIMITED [PERSON_NAME]"
type input "[STREET_ADDRESS]"
type input "1010"
type input "[GEOGRAPHIC_DATA]"
type input "[PERSON_NAME]"
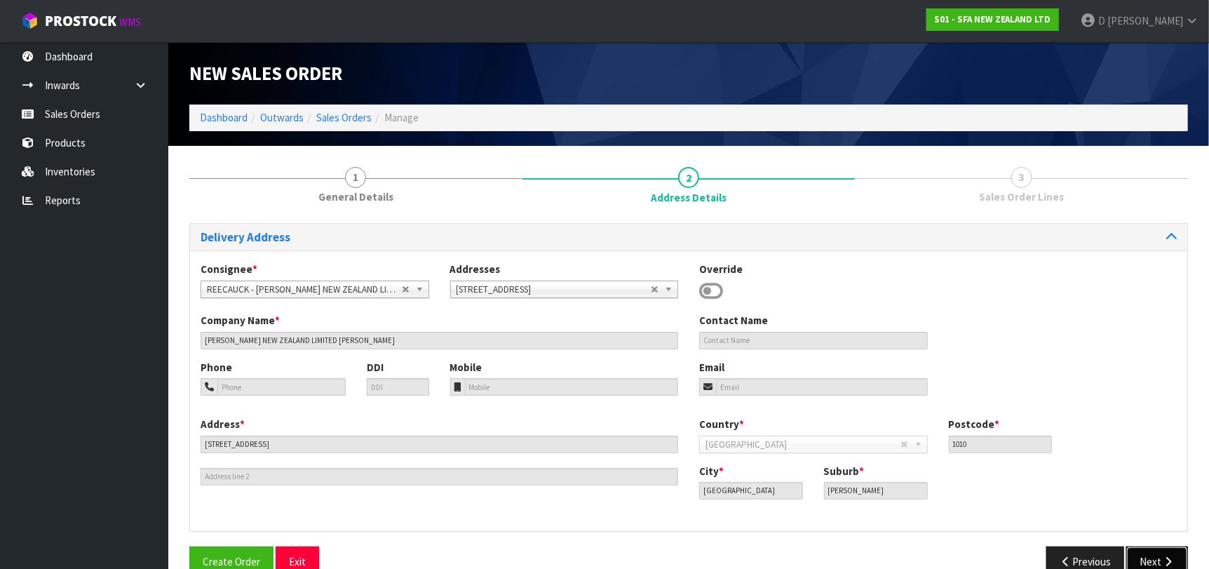
click at [1149, 554] on button "Next" at bounding box center [1157, 561] width 62 height 30
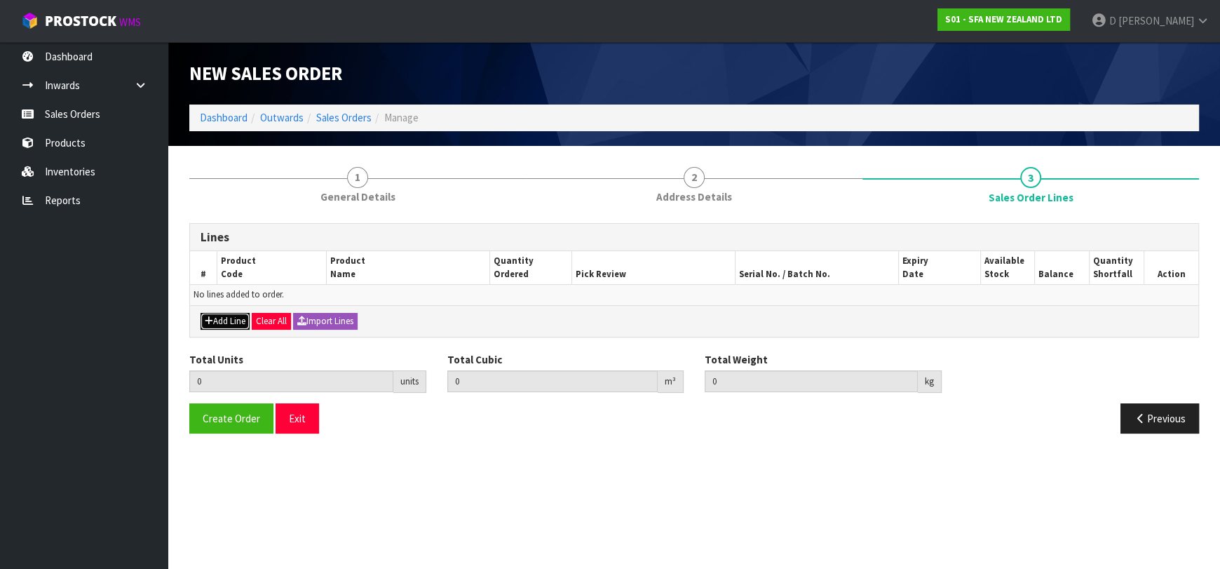
click at [222, 313] on button "Add Line" at bounding box center [225, 321] width 49 height 17
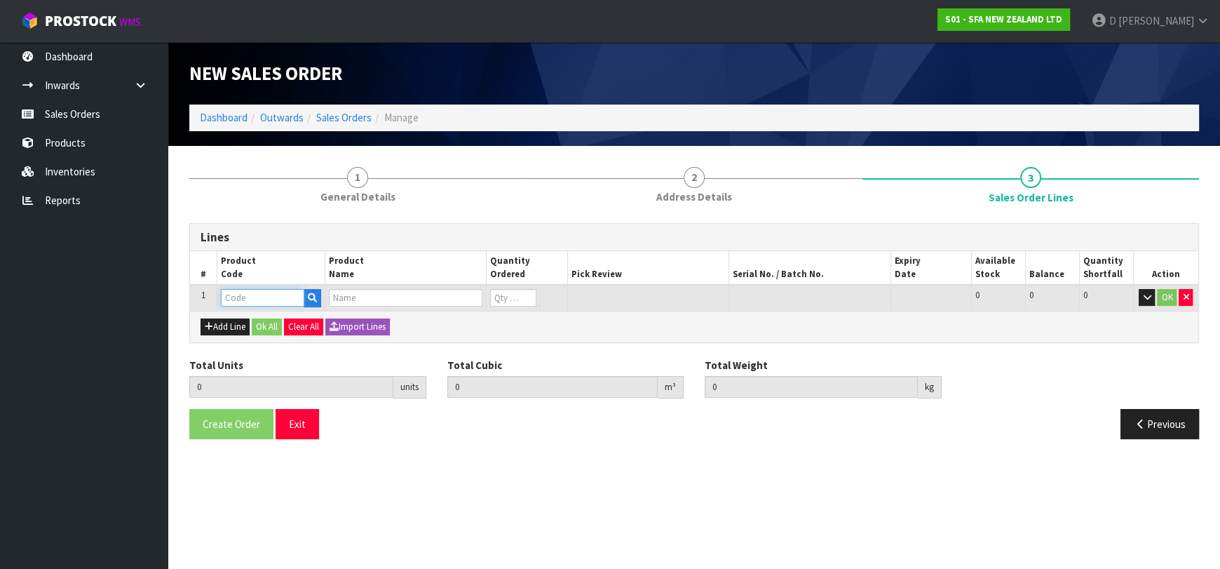
click at [226, 290] on input "text" at bounding box center [262, 298] width 83 height 18
type input "SA91"
click at [239, 299] on input "text" at bounding box center [262, 298] width 83 height 18
type input "SA91"
type input "0.000000"
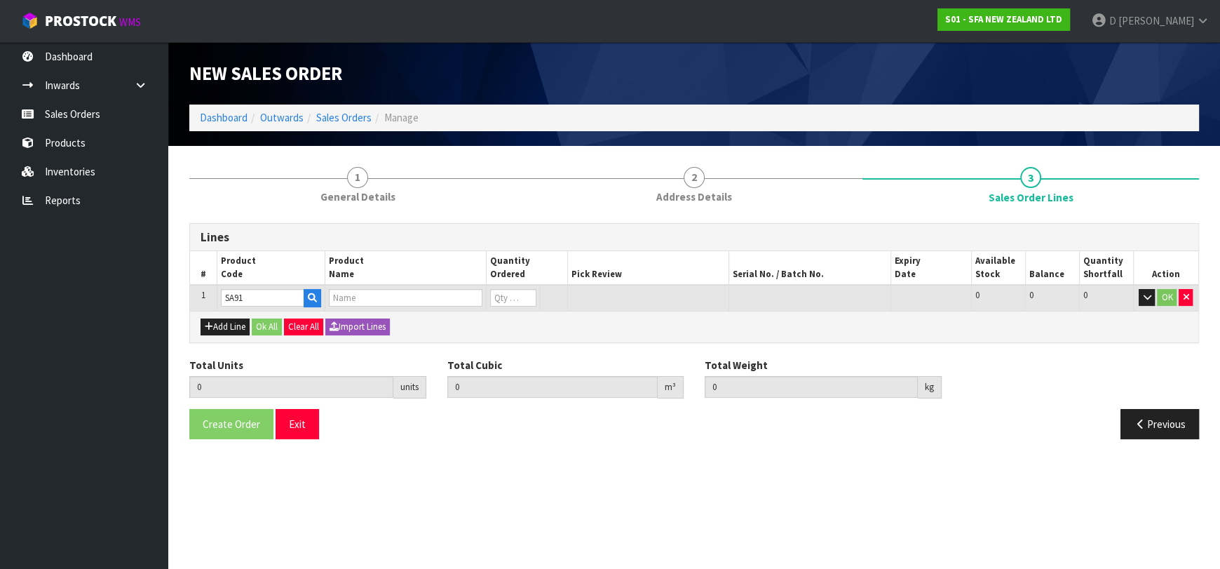
type input "0.000"
type input "SANICONDENS BEST FLAT"
type input "0"
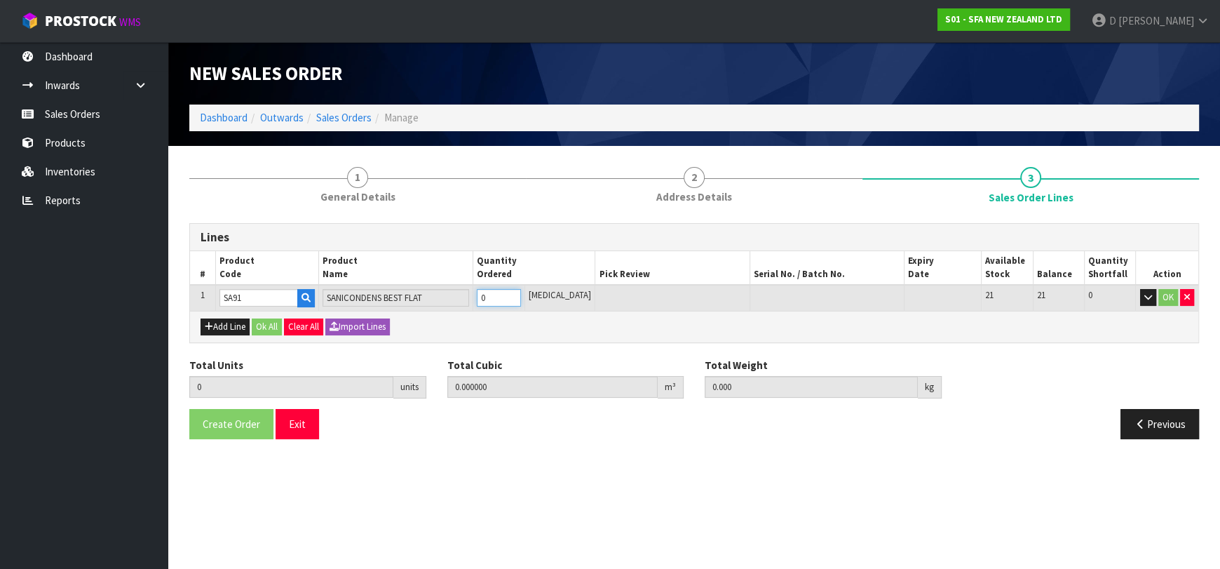
type input "1"
type input "0.012958"
type input "2.7"
type input "1"
click at [284, 325] on div "Add Line Ok All Clear All Import Lines" at bounding box center [694, 327] width 1008 height 32
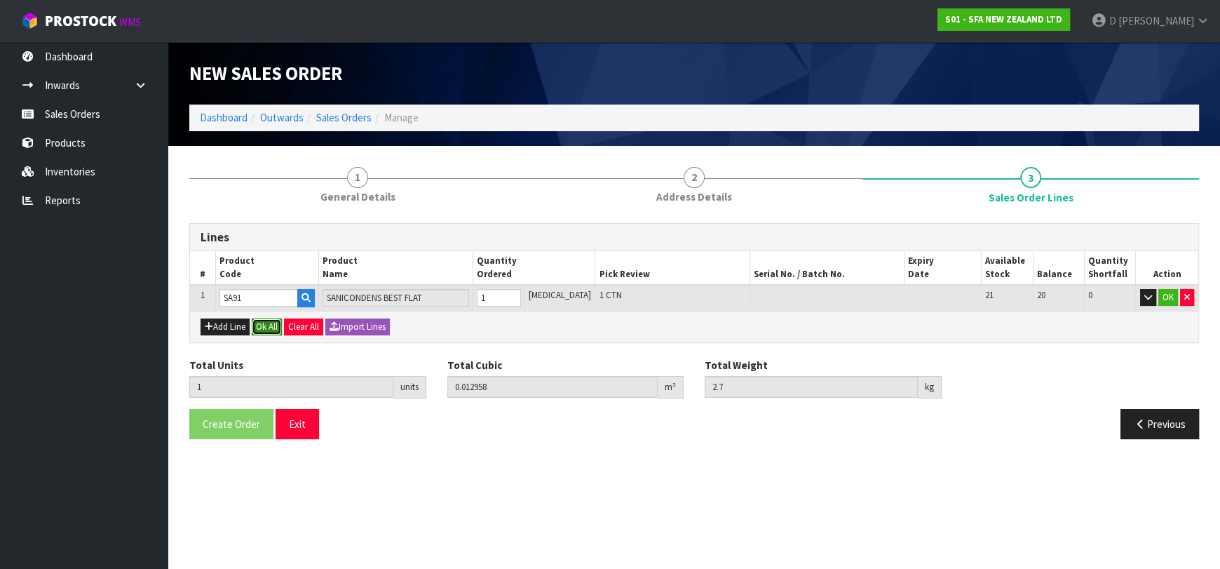
click at [276, 325] on button "Ok All" at bounding box center [267, 326] width 30 height 17
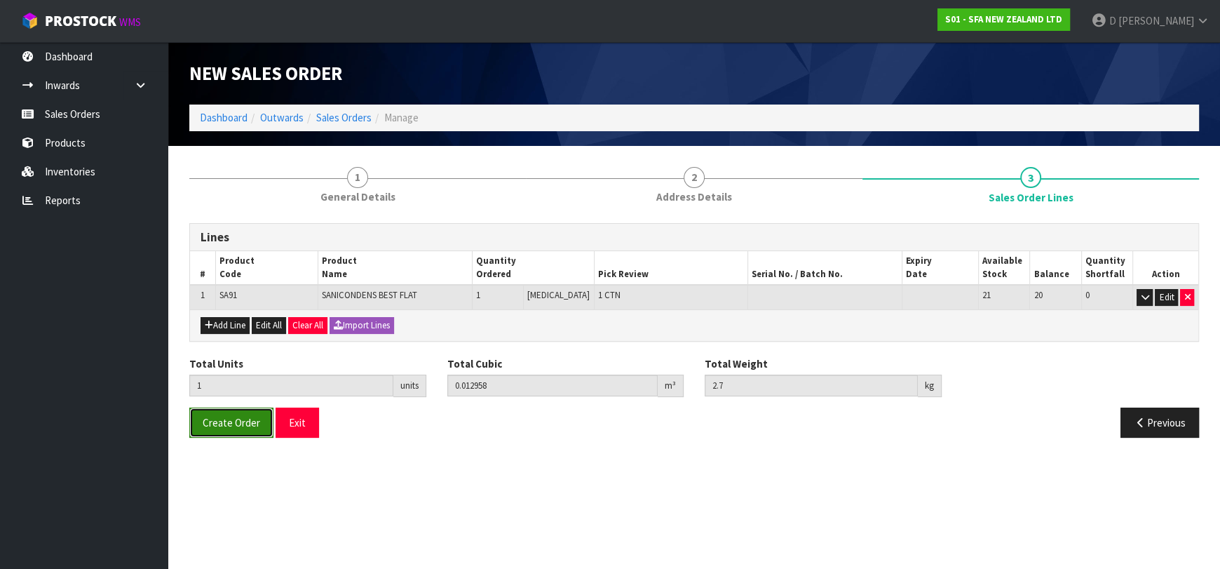
drag, startPoint x: 248, startPoint y: 428, endPoint x: 240, endPoint y: 428, distance: 8.4
click at [248, 427] on button "Create Order" at bounding box center [231, 422] width 84 height 30
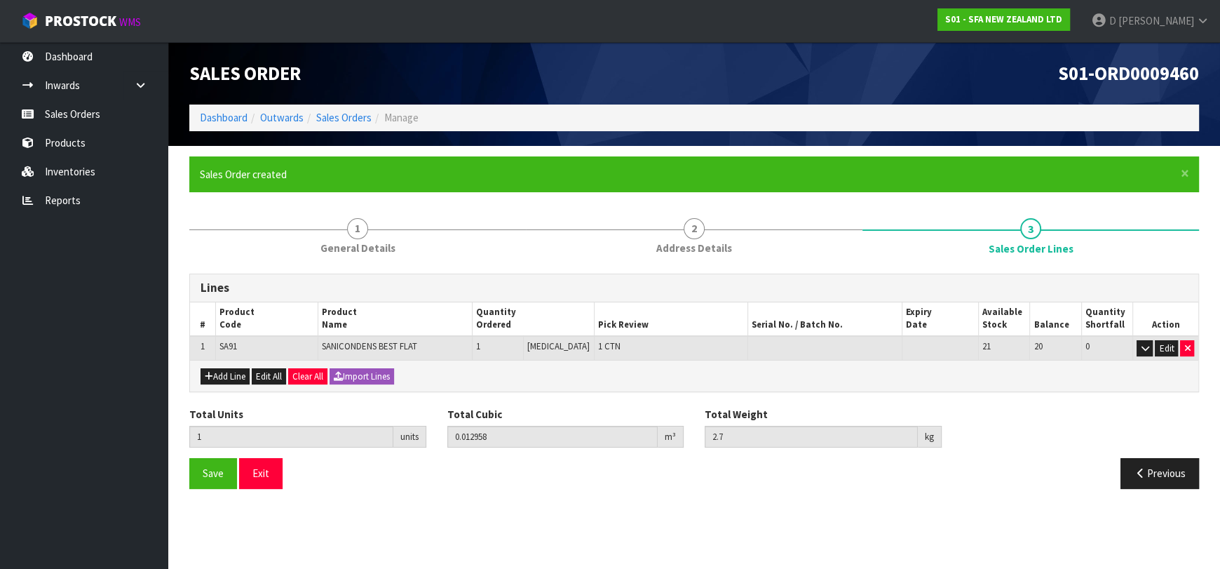
click at [447, 499] on section "× Close Sales Order created 1 General Details 2 Address Details 3 Sales Order L…" at bounding box center [694, 328] width 1052 height 364
drag, startPoint x: 340, startPoint y: 117, endPoint x: 360, endPoint y: 116, distance: 19.7
click at [340, 117] on link "Sales Orders" at bounding box center [343, 117] width 55 height 13
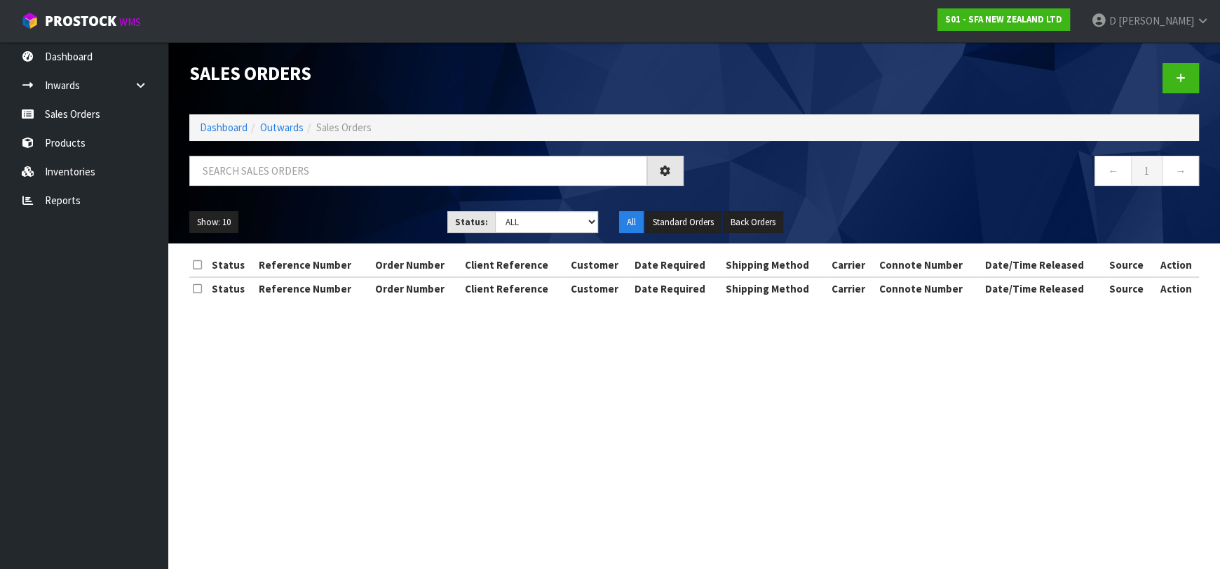
click at [1163, 94] on div at bounding box center [951, 78] width 515 height 72
drag, startPoint x: 1168, startPoint y: 87, endPoint x: 1113, endPoint y: 86, distance: 54.7
click at [1167, 87] on link at bounding box center [1181, 78] width 36 height 30
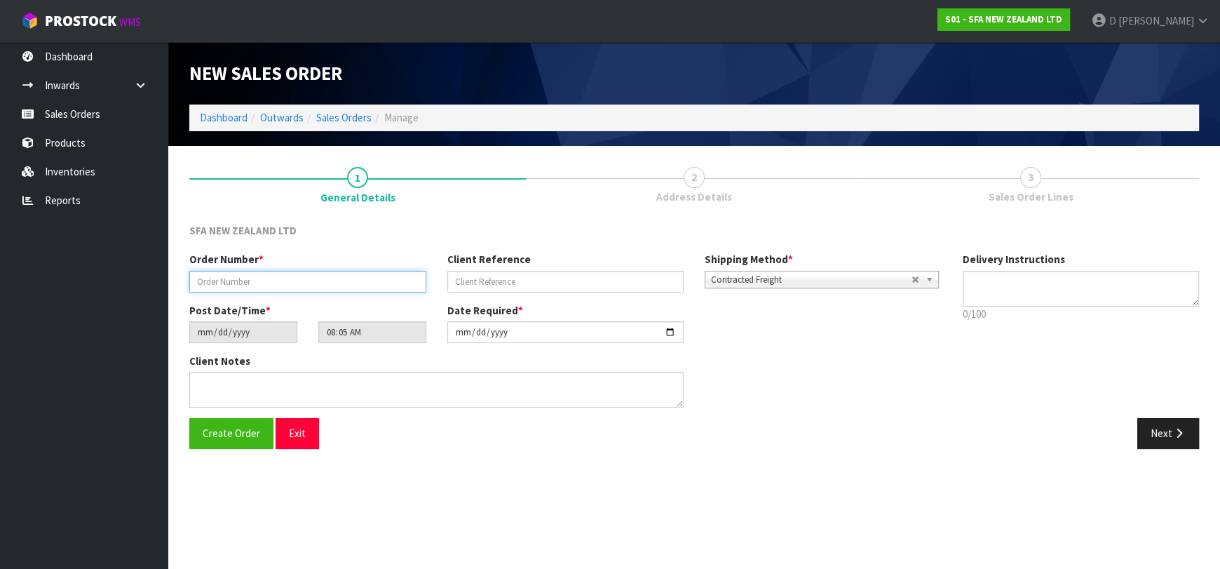
click at [248, 286] on input "text" at bounding box center [307, 282] width 237 height 22
type input "24645"
paste input "CH124713GH"
type input "CH124713GH"
click at [1171, 431] on button "Next" at bounding box center [1168, 433] width 62 height 30
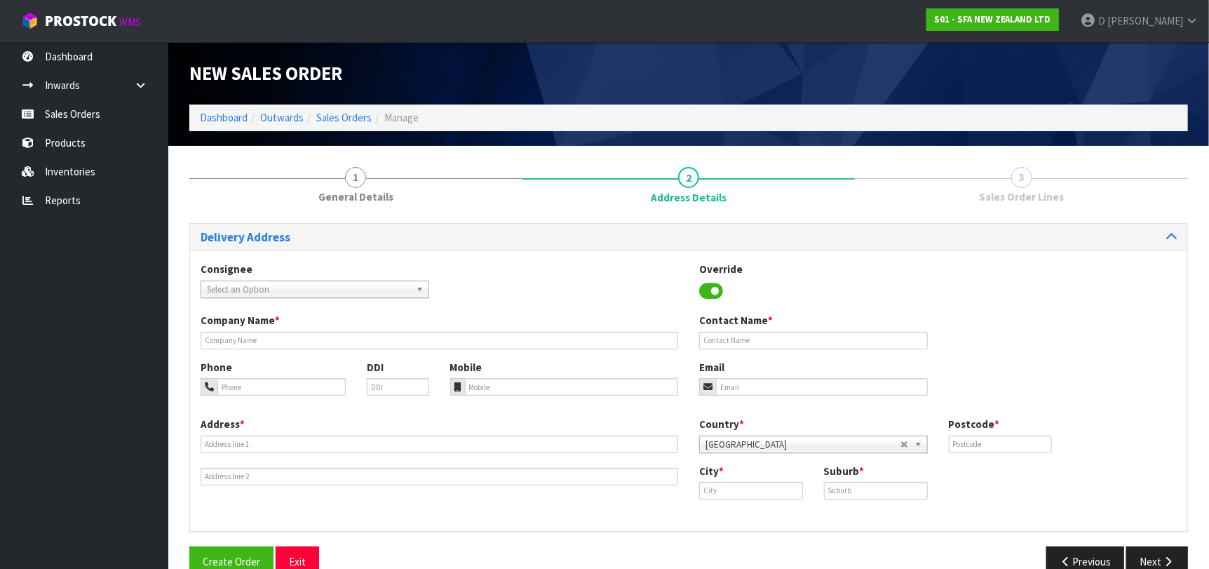
click at [244, 292] on span "Select an Option" at bounding box center [308, 289] width 203 height 17
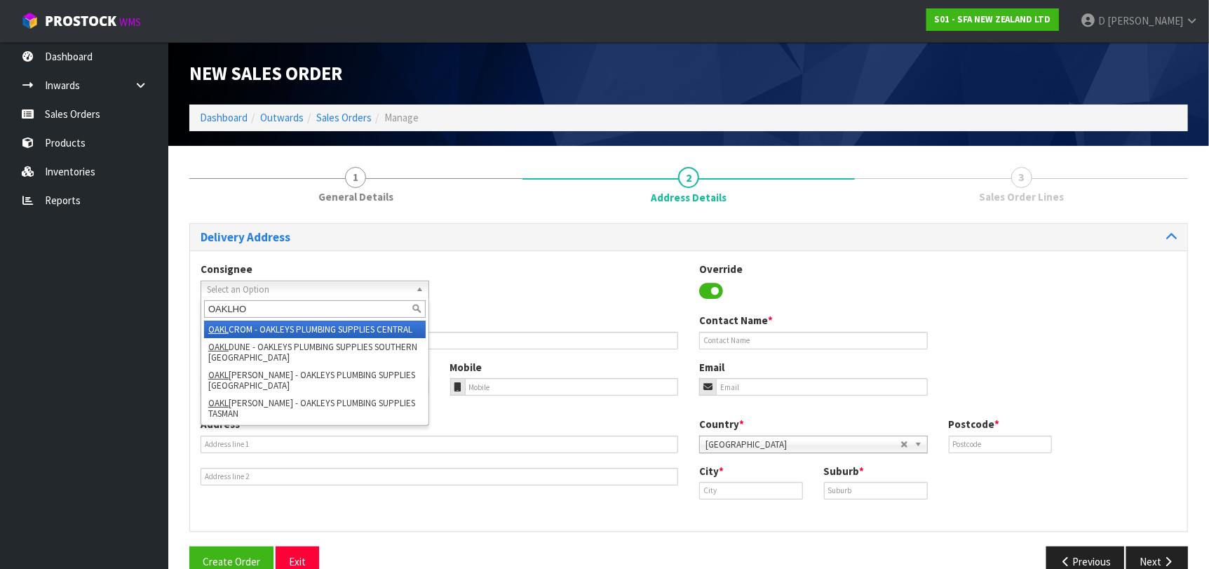
type input "OAKLHOF"
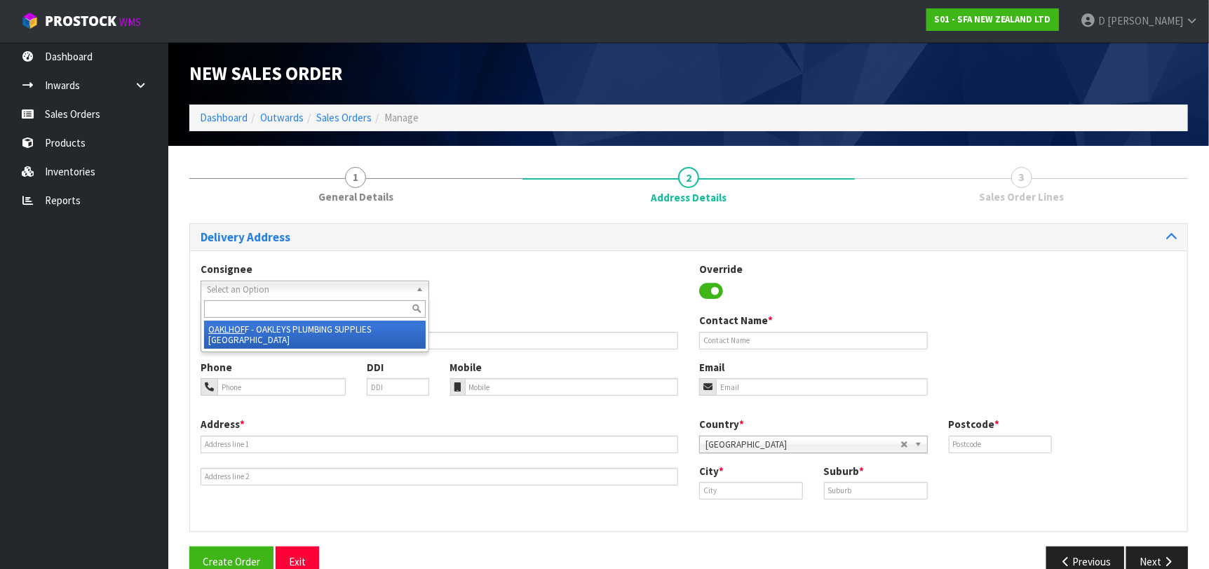
type input "OAKLEYS PLUMBING SUPPLIES LTD"
type input "[STREET_ADDRESS]"
type input "8011"
type input "[GEOGRAPHIC_DATA]"
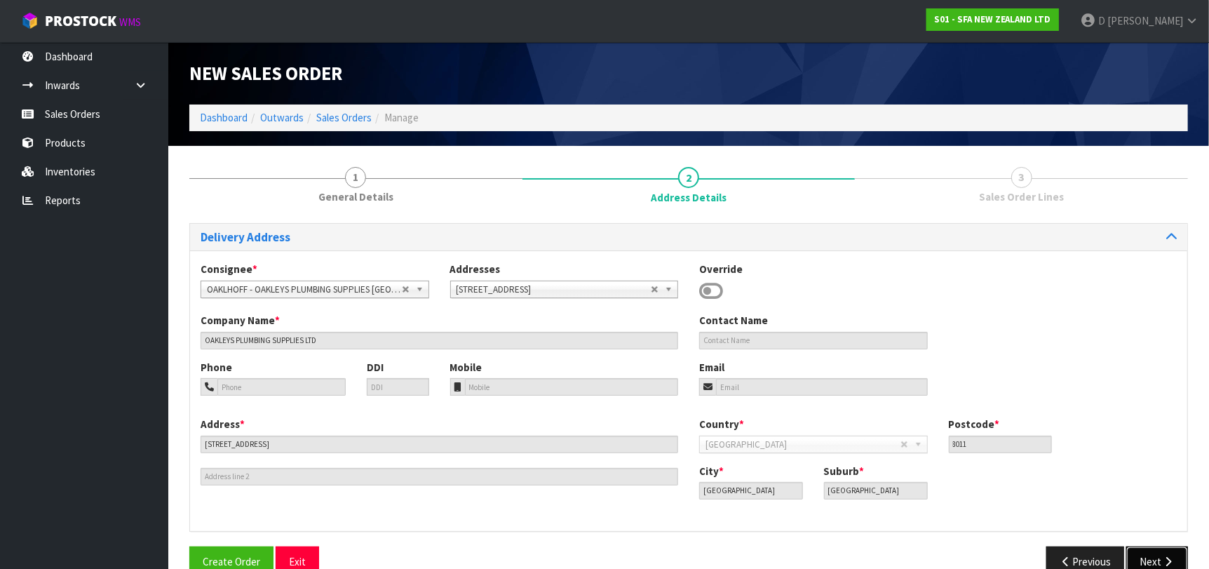
drag, startPoint x: 1165, startPoint y: 553, endPoint x: 809, endPoint y: 464, distance: 366.7
click at [1161, 554] on button "Next" at bounding box center [1157, 561] width 62 height 30
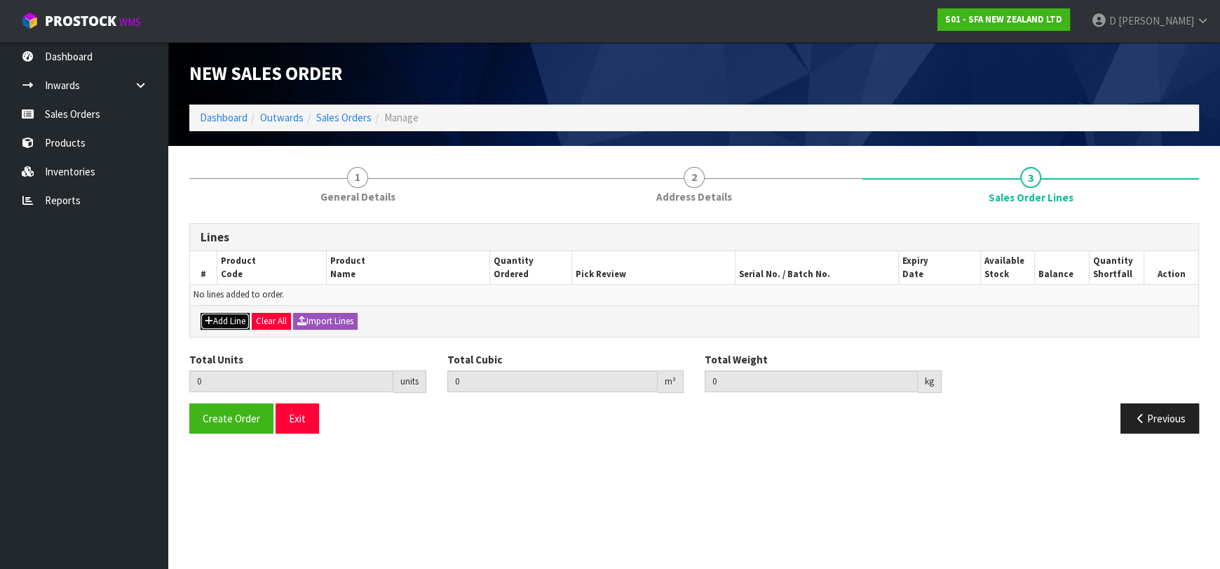
drag, startPoint x: 230, startPoint y: 324, endPoint x: 234, endPoint y: 314, distance: 10.7
click at [229, 324] on button "Add Line" at bounding box center [225, 321] width 49 height 17
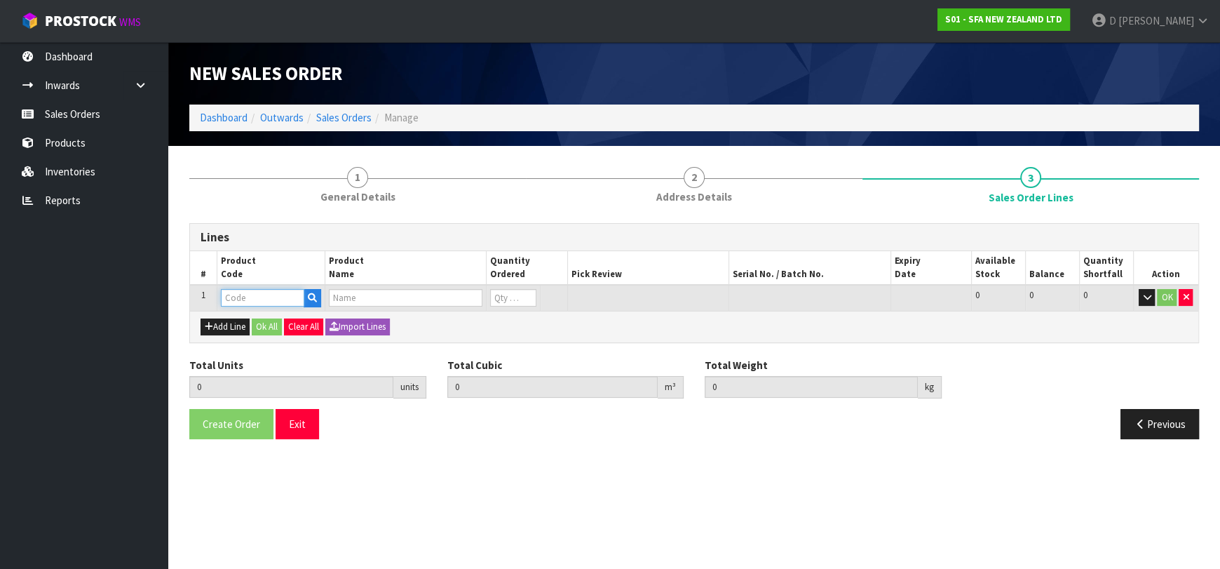
click at [247, 298] on input "text" at bounding box center [262, 298] width 83 height 18
type input "SA98"
type input "0.000000"
type input "0.000"
type input "SANIPLUS SEWAGE MACERATOR PUMP"
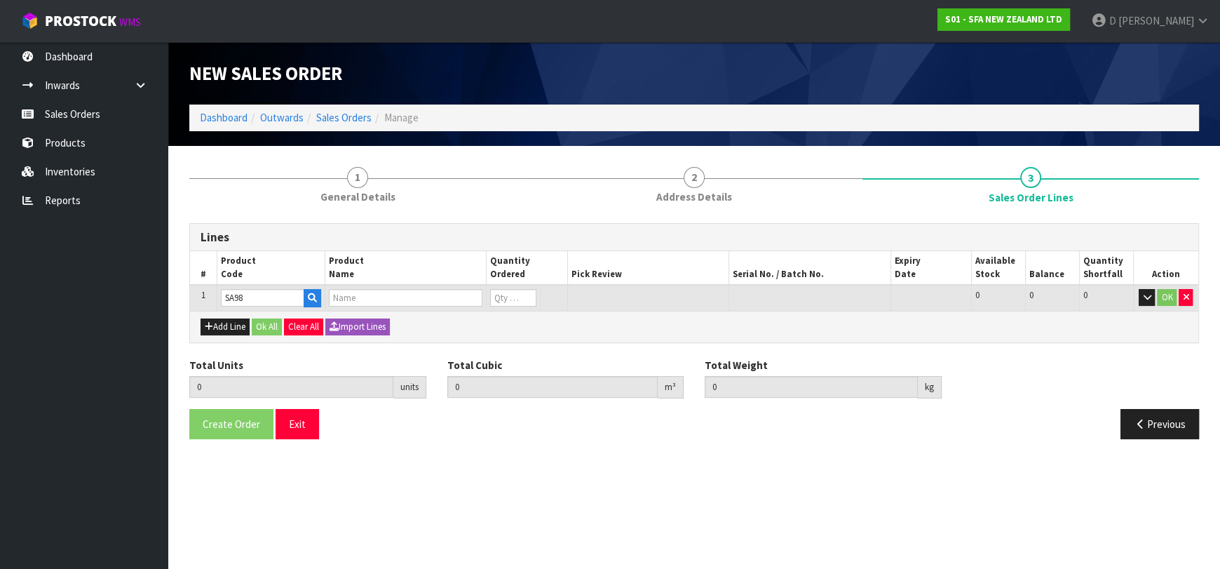
type input "0"
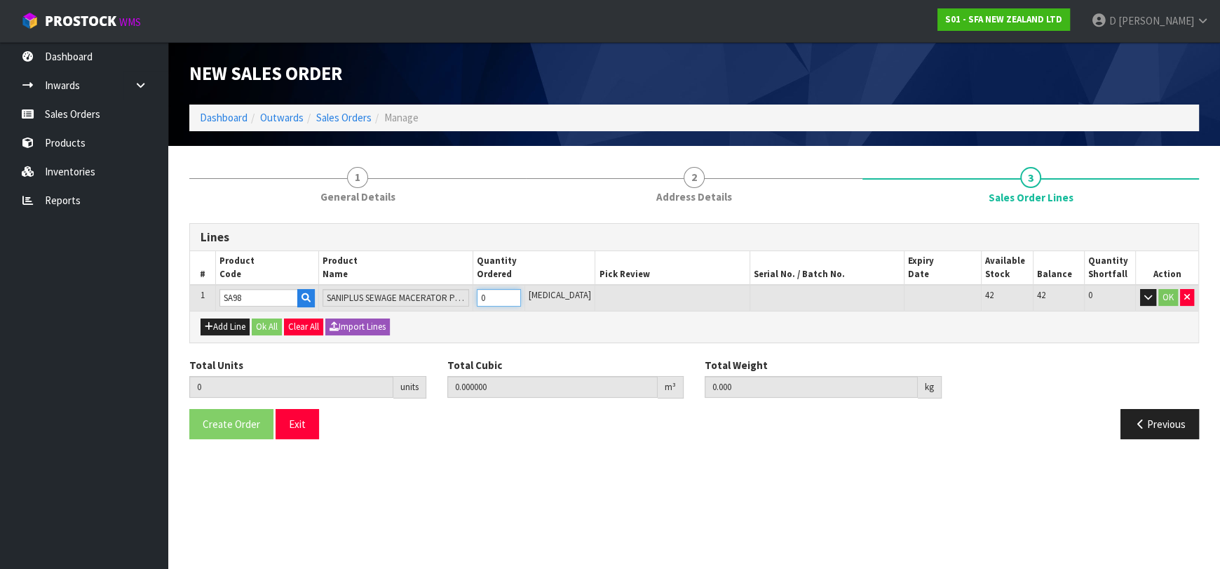
type input "1"
type input "0.04488"
type input "7.25"
type input "1"
click at [260, 320] on button "Ok All" at bounding box center [267, 326] width 30 height 17
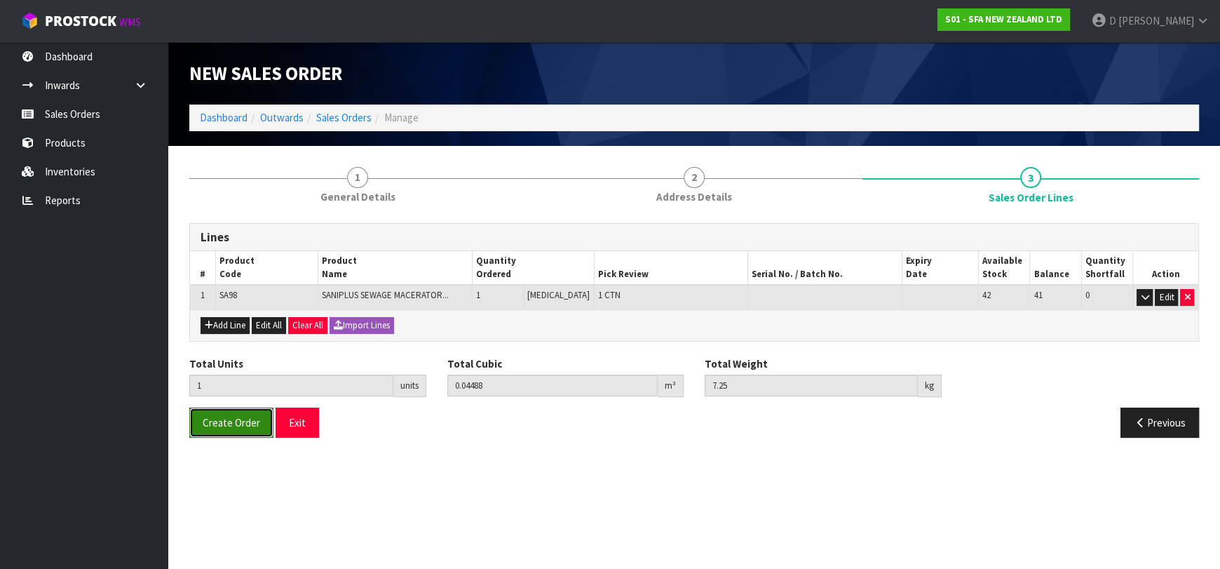
click at [243, 407] on button "Create Order" at bounding box center [231, 422] width 84 height 30
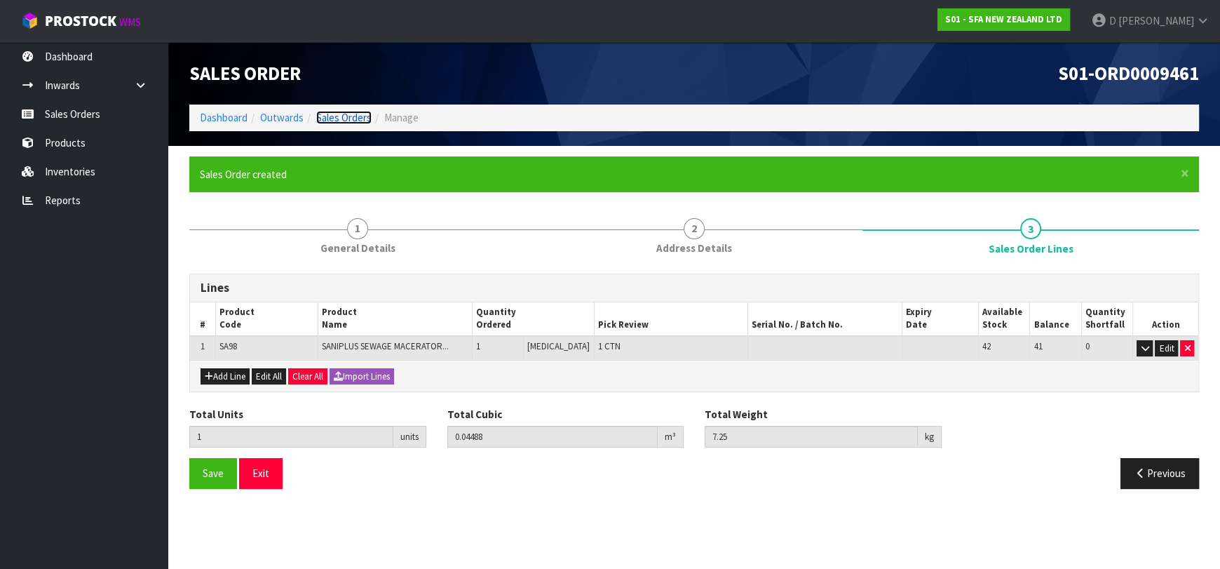
click at [337, 118] on link "Sales Orders" at bounding box center [343, 117] width 55 height 13
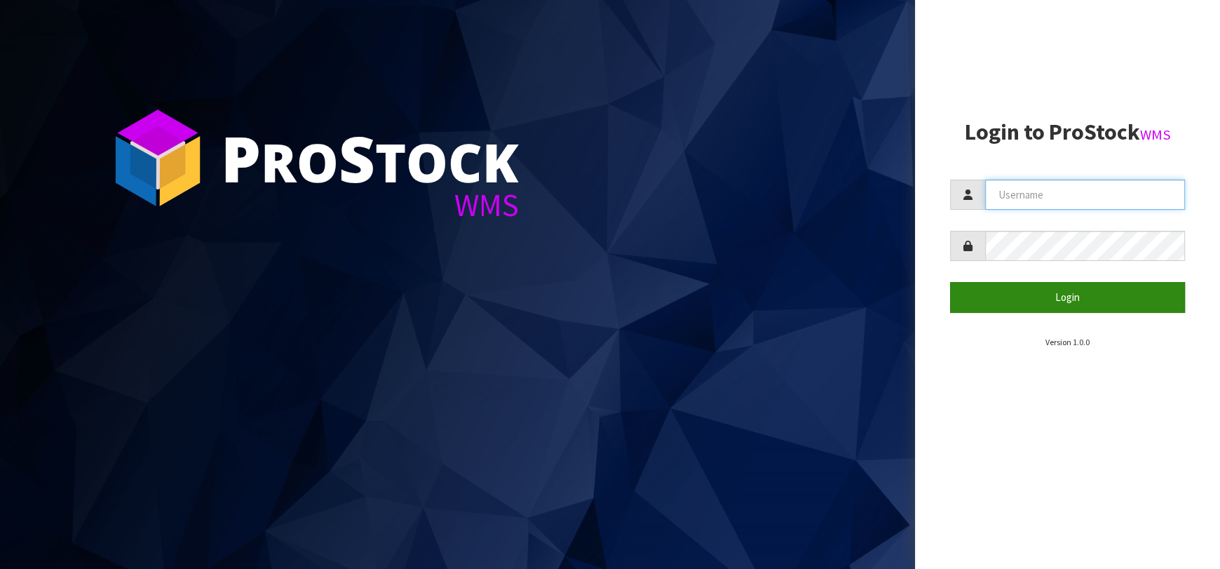
type input "[EMAIL_ADDRESS][DOMAIN_NAME]"
click at [1019, 302] on button "Login" at bounding box center [1067, 297] width 235 height 30
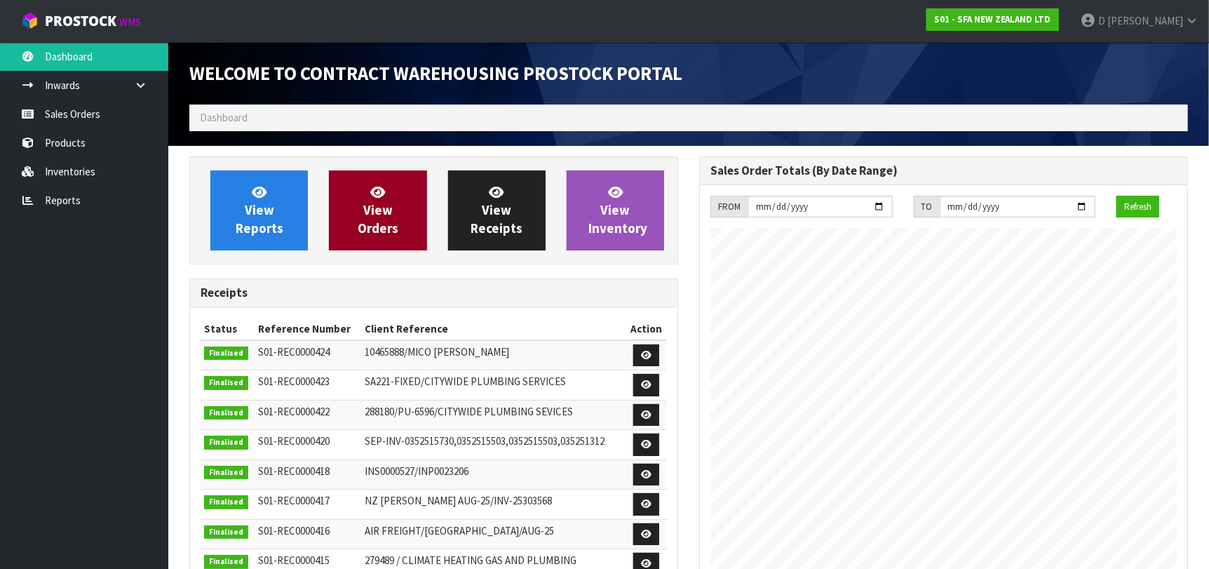
scroll to position [776, 510]
click at [372, 229] on span "View Orders" at bounding box center [378, 210] width 41 height 53
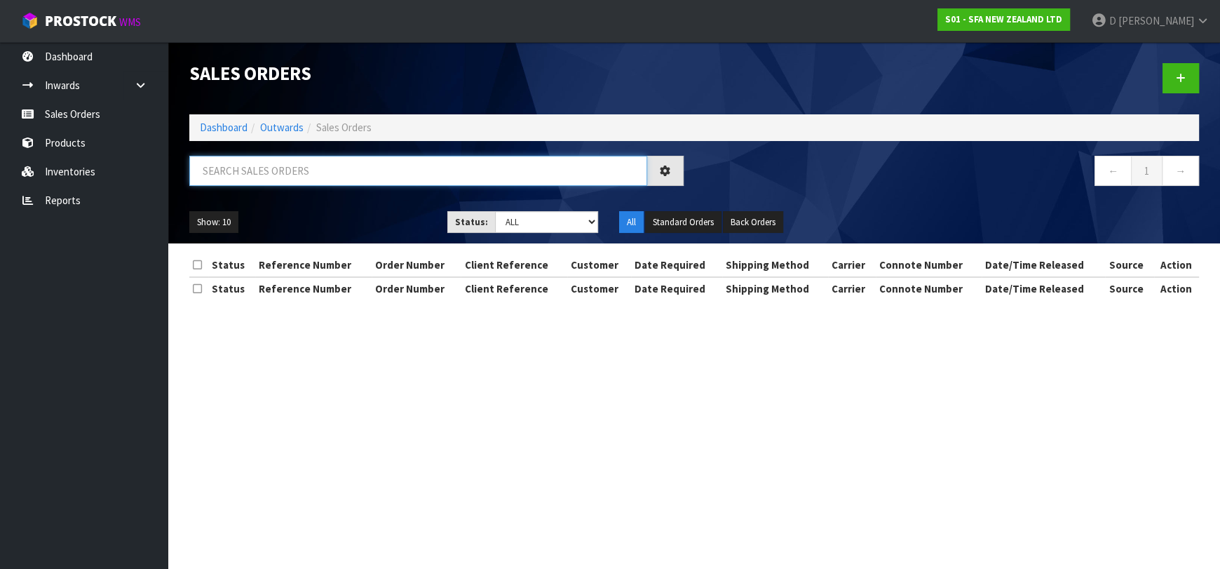
drag, startPoint x: 367, startPoint y: 168, endPoint x: 370, endPoint y: 185, distance: 17.2
click at [371, 189] on div at bounding box center [436, 176] width 515 height 41
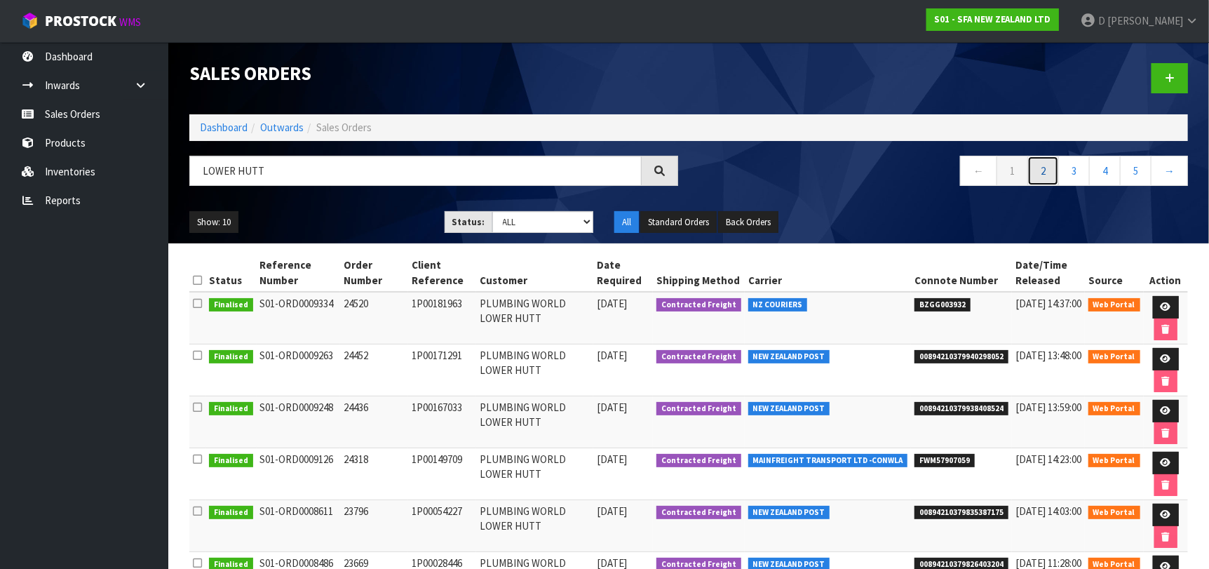
click at [1045, 165] on link "2" at bounding box center [1043, 171] width 32 height 30
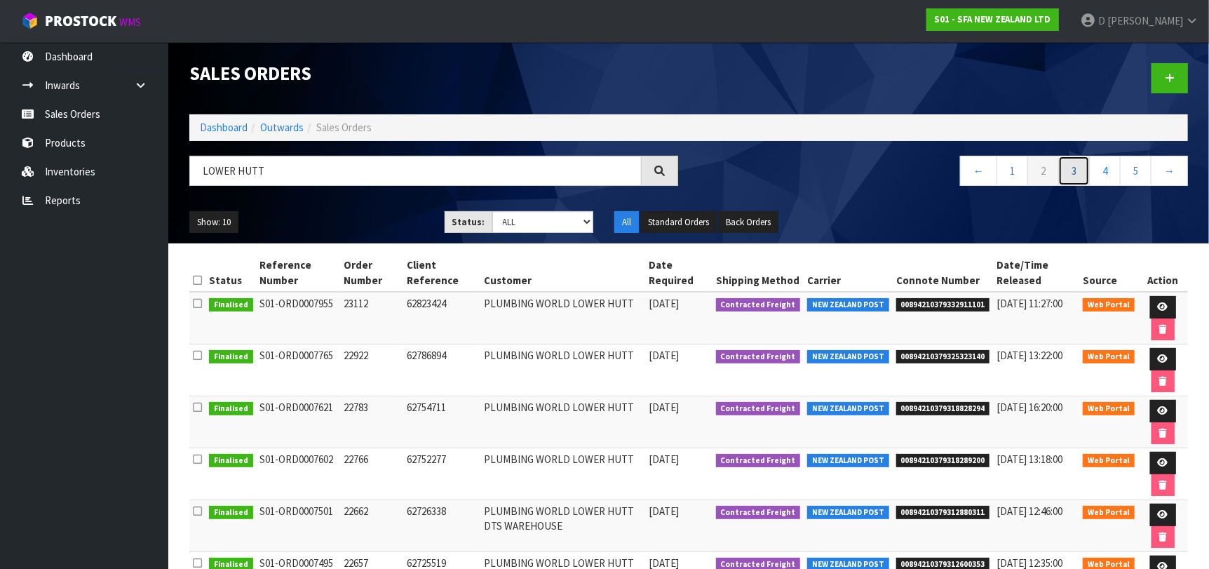
click at [1075, 164] on link "3" at bounding box center [1074, 171] width 32 height 30
drag, startPoint x: 485, startPoint y: 176, endPoint x: -128, endPoint y: 123, distance: 615.2
click at [0, 123] on html "Toggle navigation ProStock WMS S01 - SFA NEW ZEALAND LTD D Kessell Logout Dashb…" at bounding box center [604, 284] width 1209 height 569
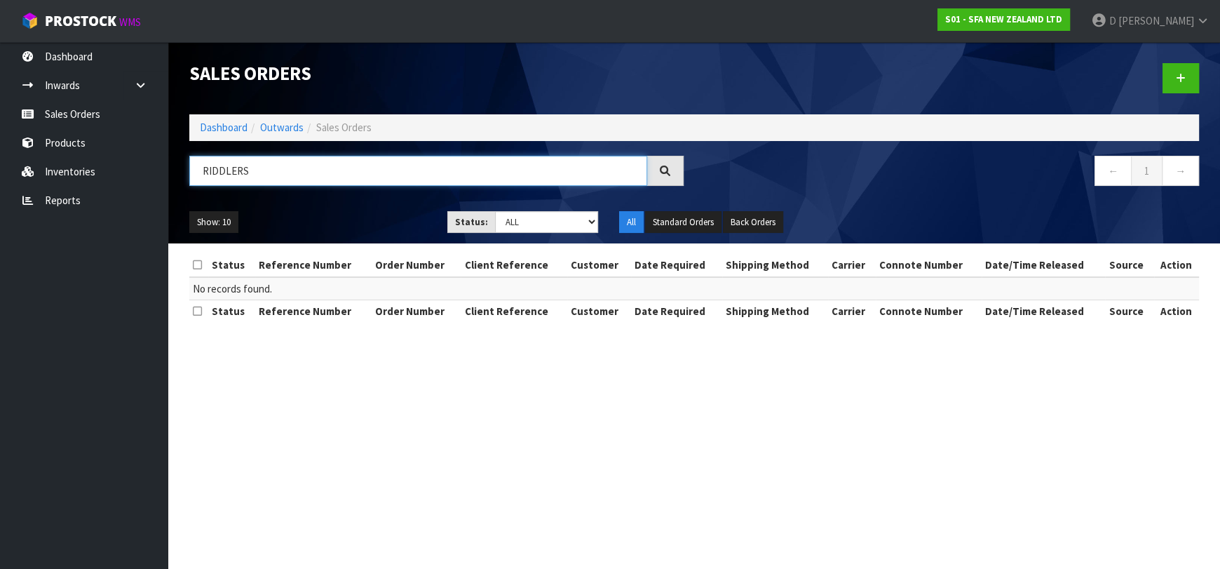
drag, startPoint x: 453, startPoint y: 173, endPoint x: -37, endPoint y: 194, distance: 490.7
click at [0, 194] on html "Toggle navigation ProStock WMS S01 - SFA NEW ZEALAND LTD D Kessell Logout Dashb…" at bounding box center [610, 284] width 1220 height 569
click at [488, 184] on input "REECE PETO" at bounding box center [418, 171] width 458 height 30
click at [488, 183] on input "REECE PETO" at bounding box center [418, 171] width 458 height 30
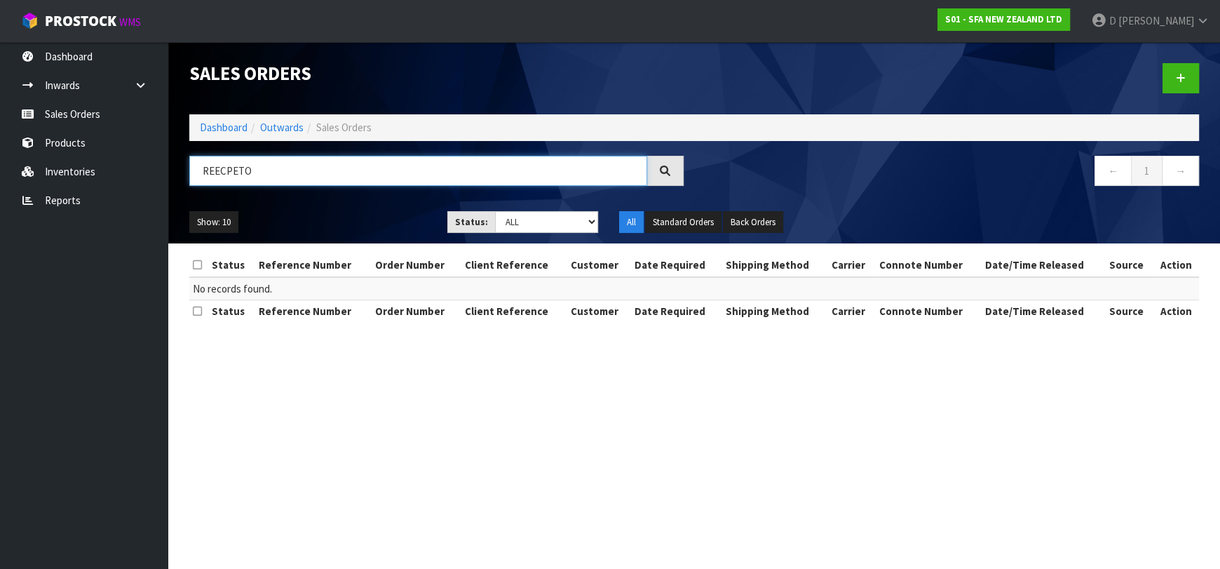
drag, startPoint x: 447, startPoint y: 158, endPoint x: -174, endPoint y: 143, distance: 621.5
click at [0, 143] on html "Toggle navigation ProStock WMS S01 - SFA NEW ZEALAND LTD D Kessell Logout Dashb…" at bounding box center [610, 284] width 1220 height 569
type input "24544"
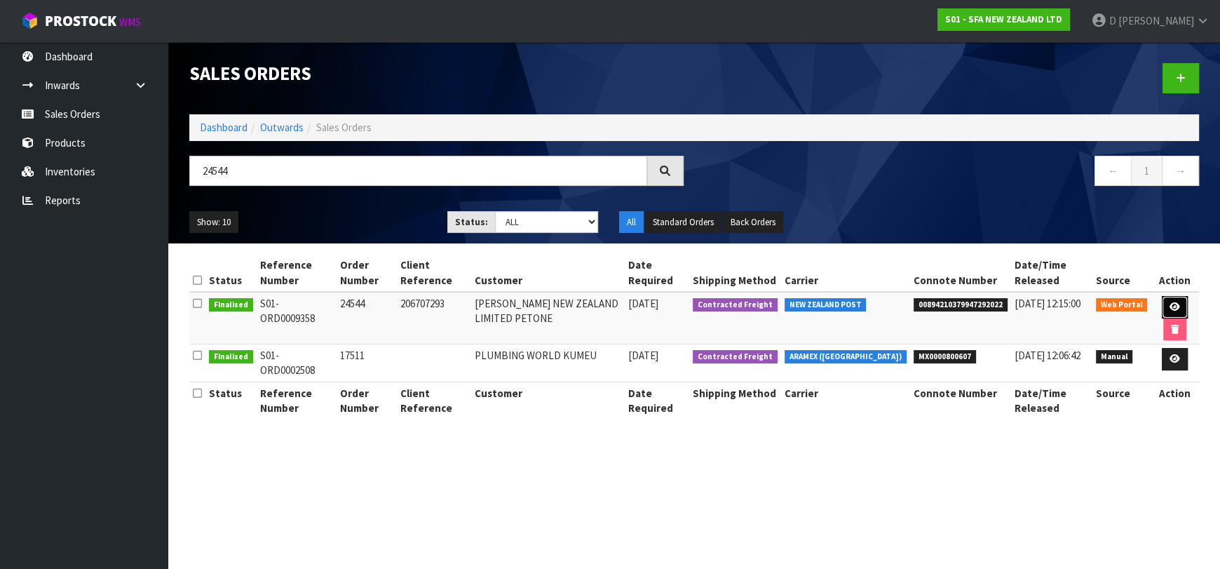
click at [1171, 302] on icon at bounding box center [1175, 306] width 11 height 9
click at [1170, 304] on icon at bounding box center [1175, 306] width 11 height 9
click at [1165, 302] on link at bounding box center [1175, 307] width 26 height 22
click at [1177, 302] on icon at bounding box center [1175, 306] width 11 height 9
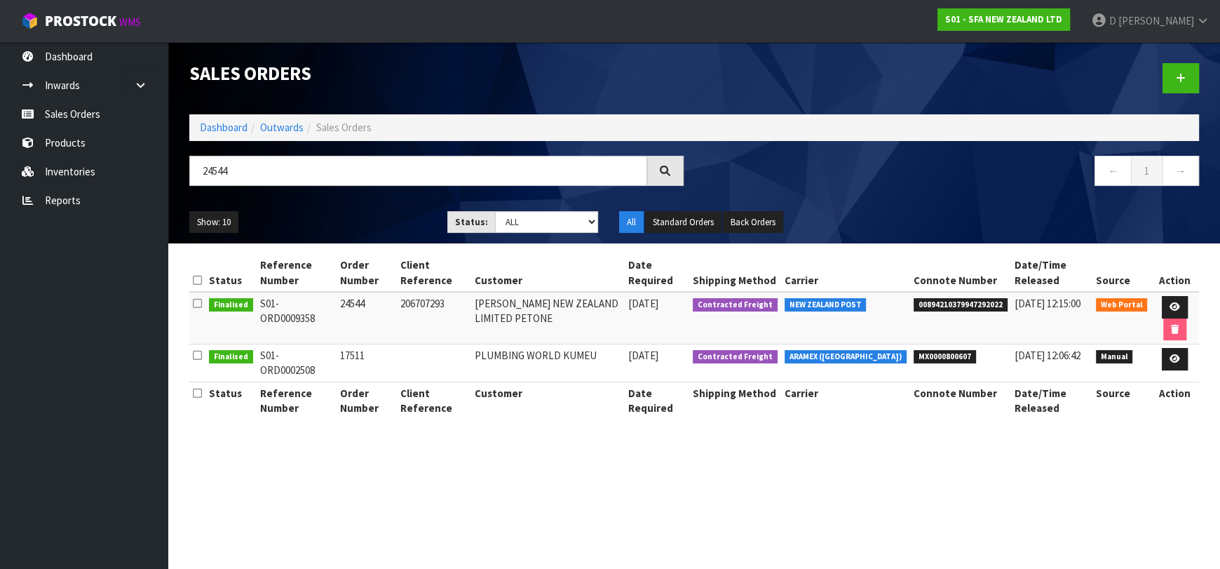
drag, startPoint x: 791, startPoint y: 314, endPoint x: 818, endPoint y: 313, distance: 26.7
click at [800, 313] on tr "Finalised S01-ORD0009358 24544 206707293 REECE NEW ZEALAND LIMITED PETONE 08/09…" at bounding box center [694, 318] width 1010 height 53
click at [314, 298] on td "S01-ORD0009358" at bounding box center [297, 318] width 80 height 53
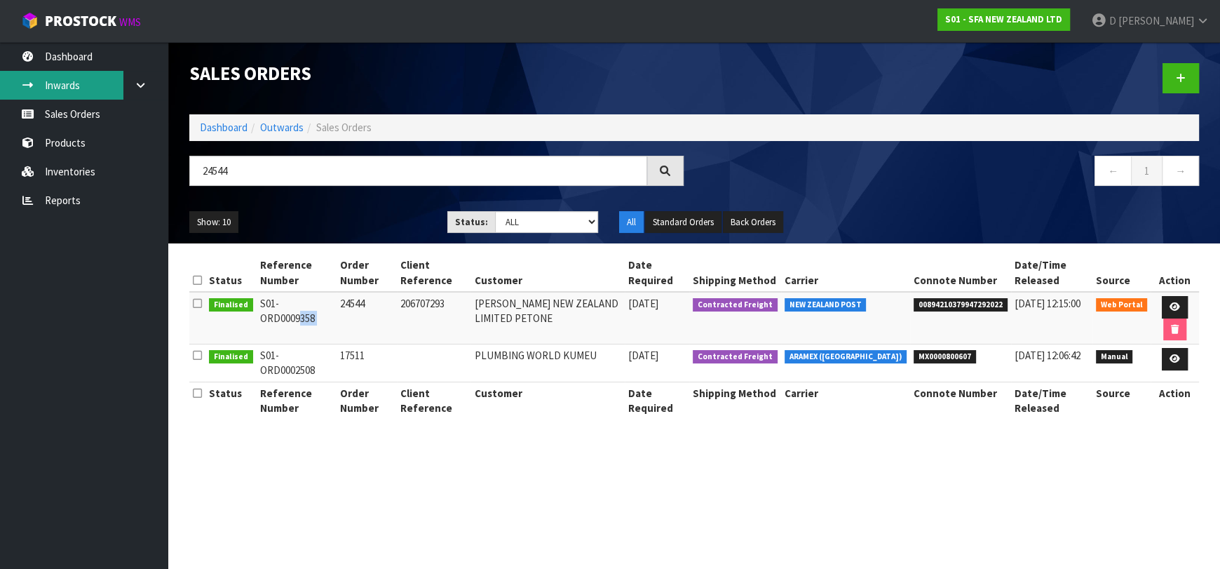
copy tr "S01-ORD0009358"
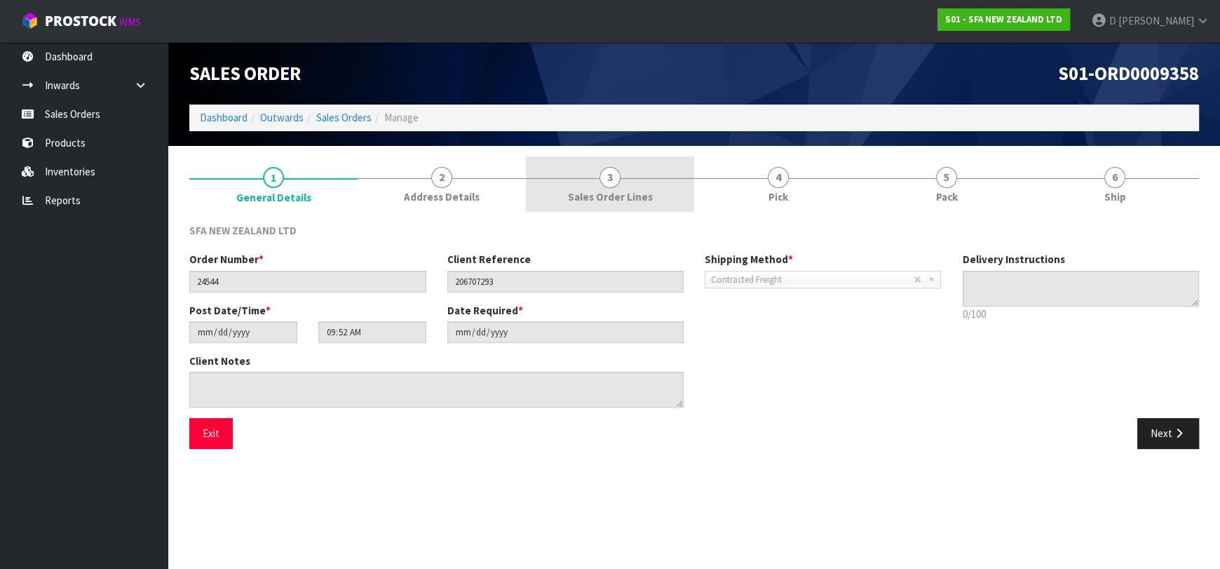
click at [642, 185] on link "3 Sales Order Lines" at bounding box center [610, 183] width 168 height 55
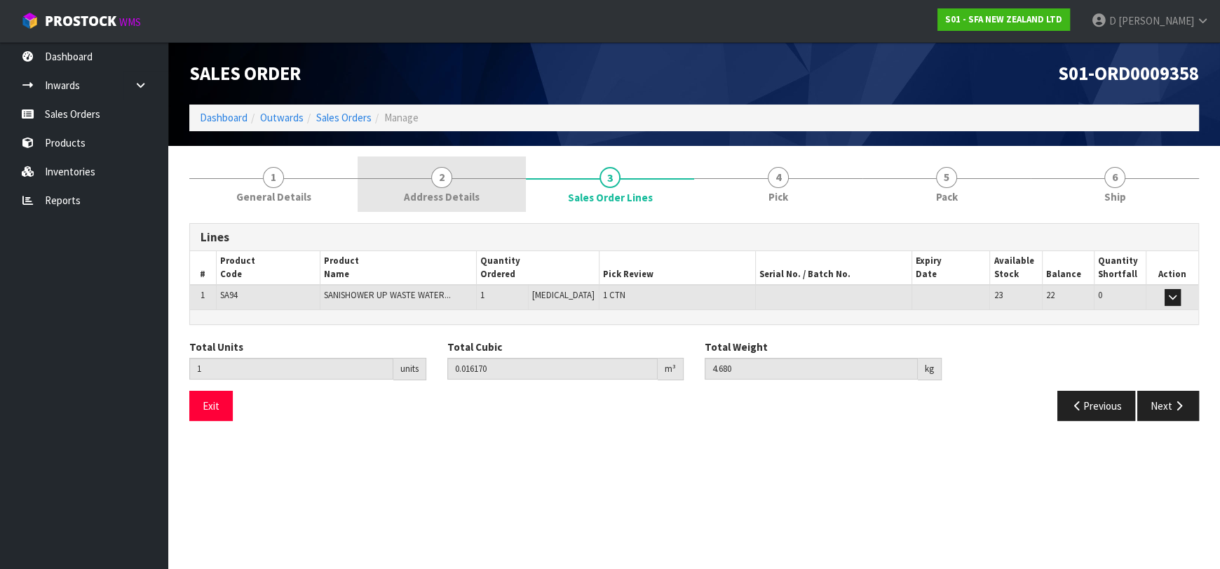
click at [438, 196] on span "Address Details" at bounding box center [442, 196] width 76 height 15
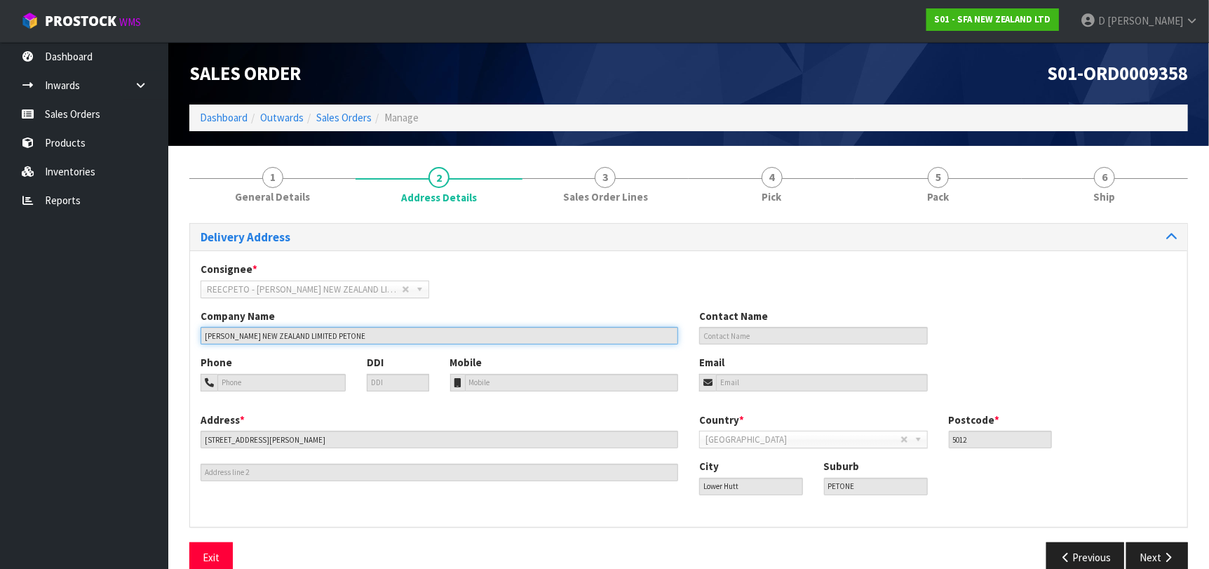
click at [391, 327] on input "[PERSON_NAME] NEW ZEALAND LIMITED PETONE" at bounding box center [440, 336] width 478 height 18
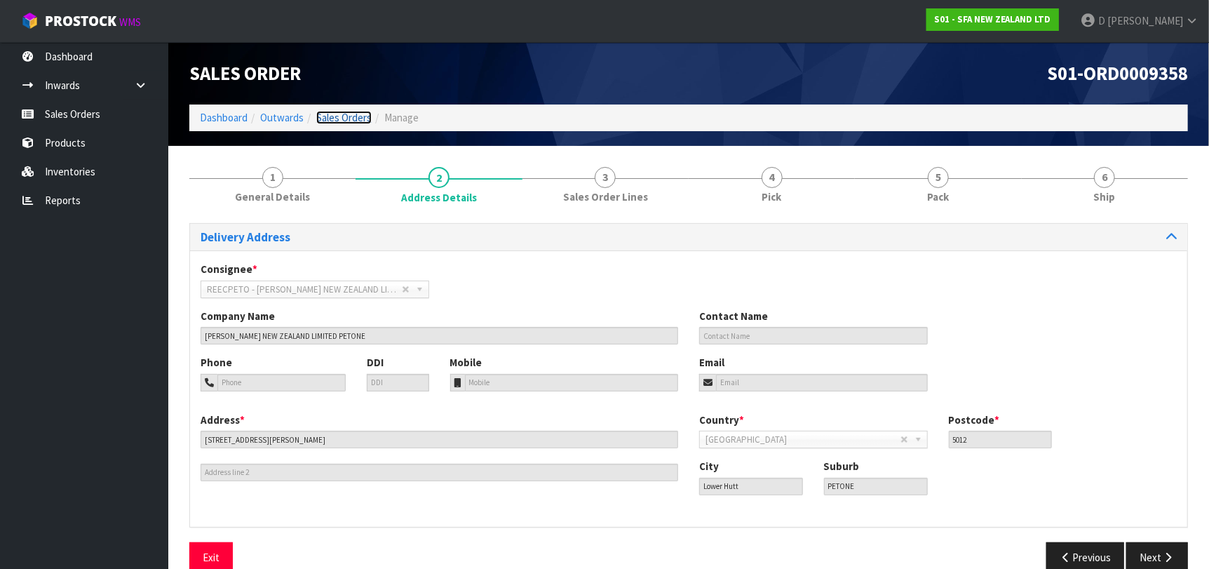
click at [365, 111] on link "Sales Orders" at bounding box center [343, 117] width 55 height 13
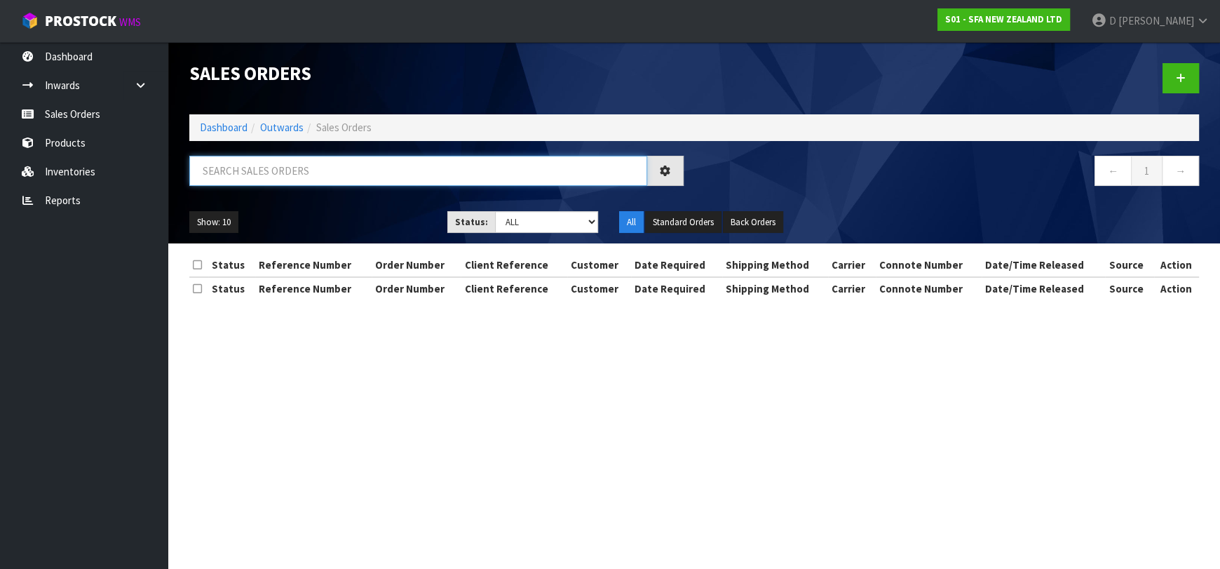
click at [553, 183] on input "text" at bounding box center [418, 171] width 458 height 30
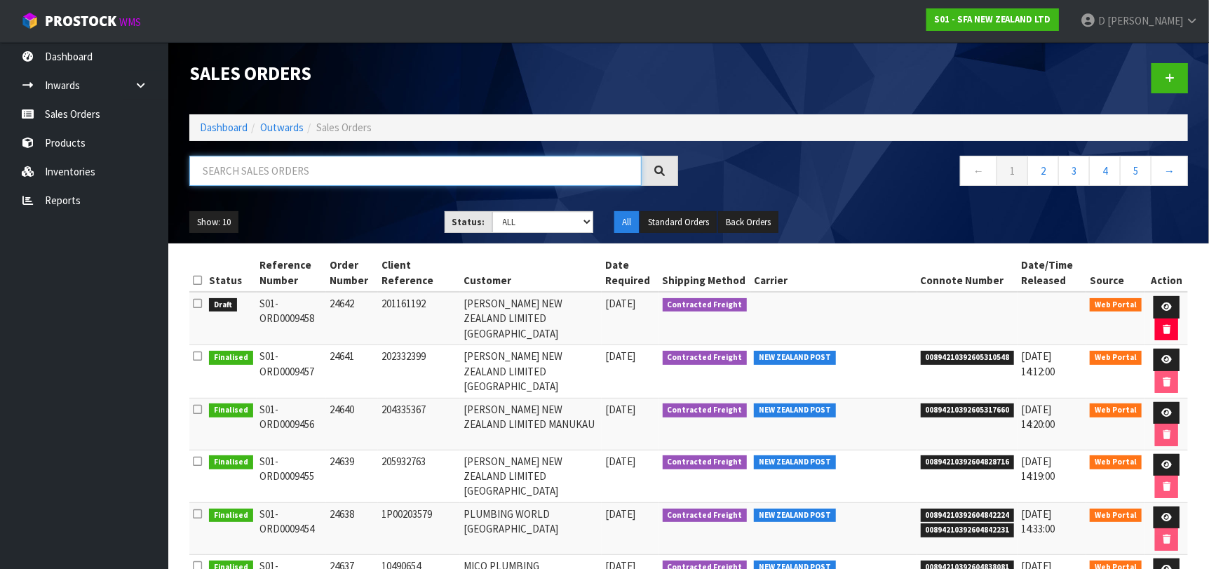
paste input "206706333"
type input "206706333"
click at [661, 174] on icon at bounding box center [659, 170] width 11 height 11
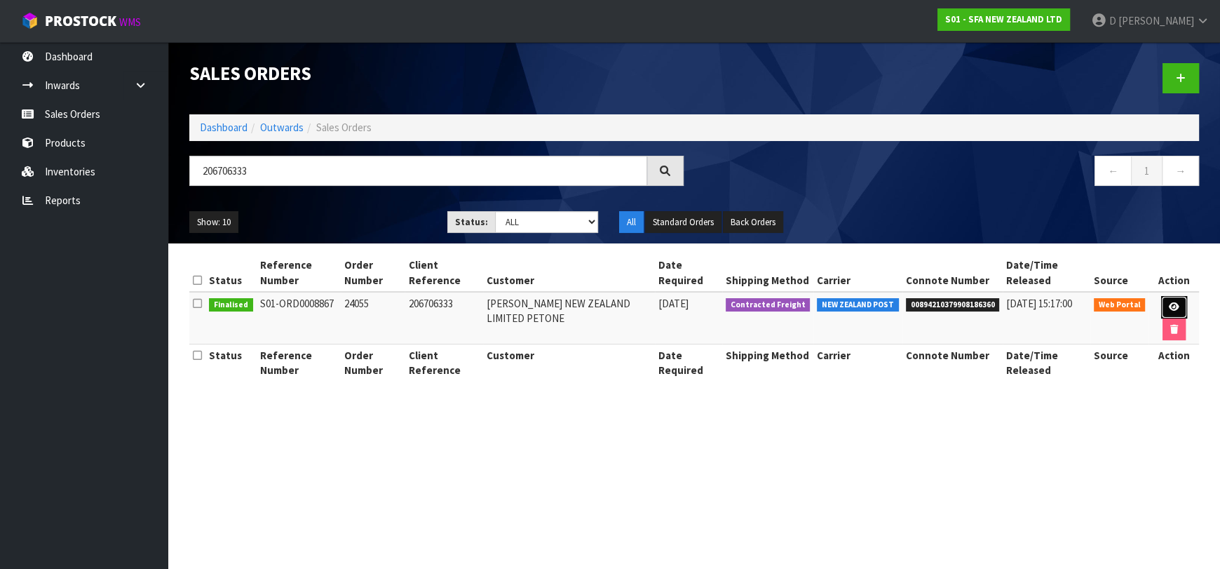
click at [1171, 305] on icon at bounding box center [1174, 306] width 11 height 9
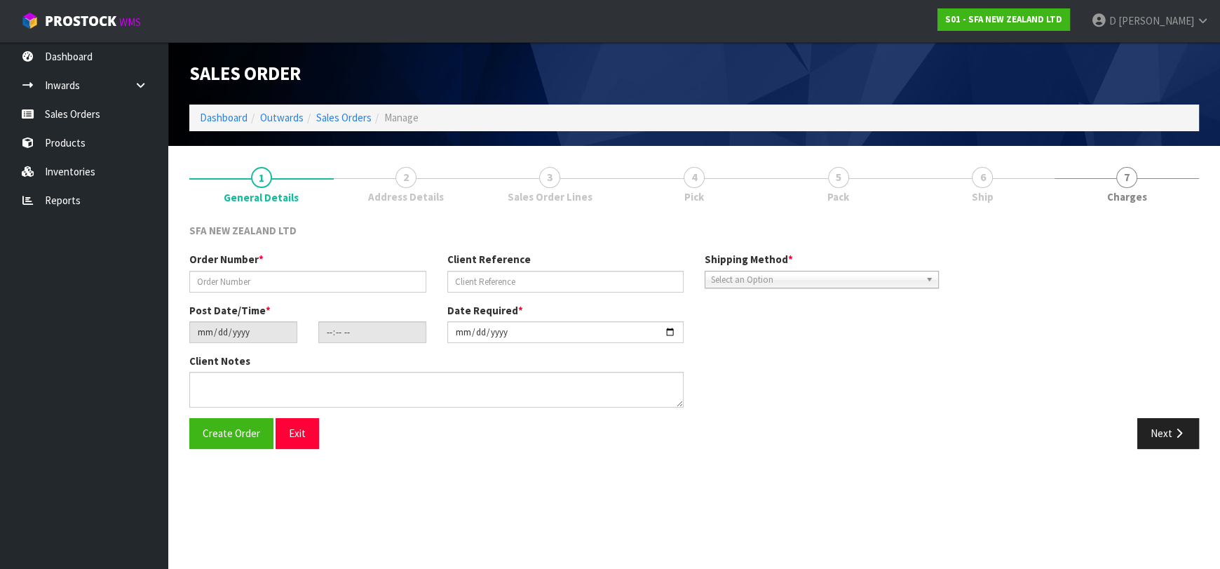
type input "24055"
type input "206706333"
type input "2025-05-14"
type input "10:18:00.000"
type input "2025-05-14"
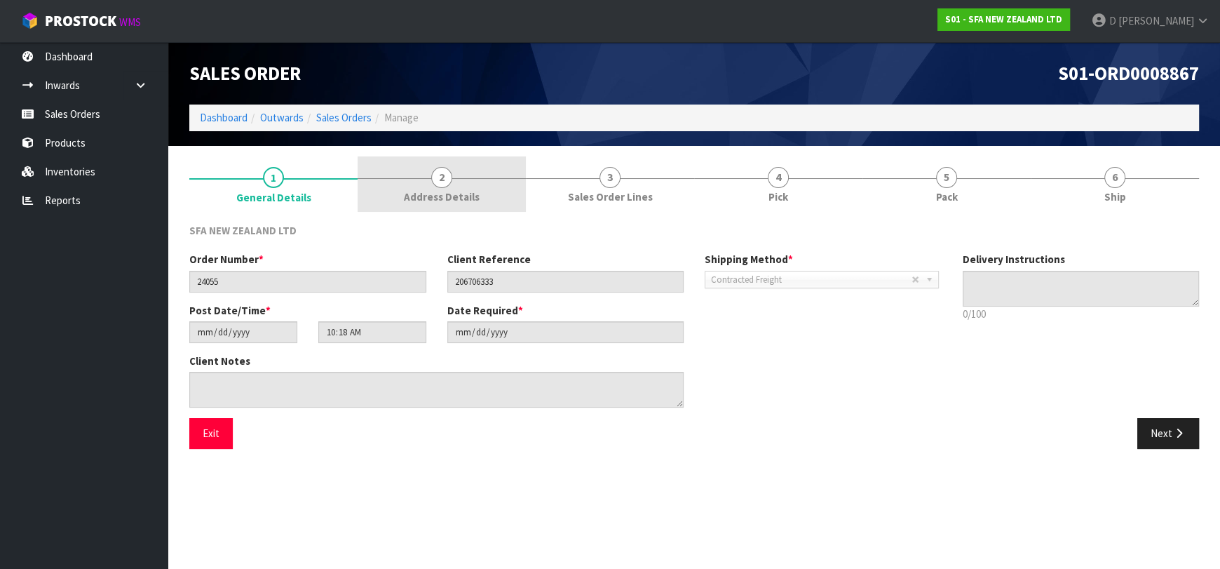
click at [476, 176] on link "2 Address Details" at bounding box center [442, 183] width 168 height 55
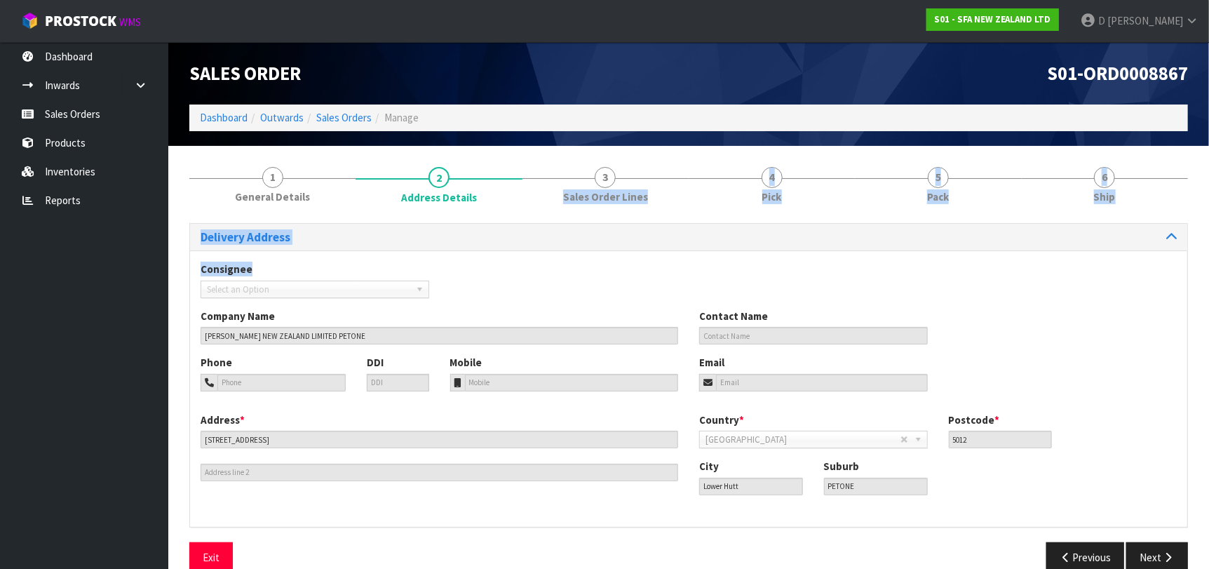
drag, startPoint x: 571, startPoint y: 188, endPoint x: 506, endPoint y: 311, distance: 139.3
click at [506, 310] on div "1 General Details 2 Address Details 3 Sales Order Lines 4 Pick 5 Pack 6 Ship De…" at bounding box center [688, 369] width 999 height 426
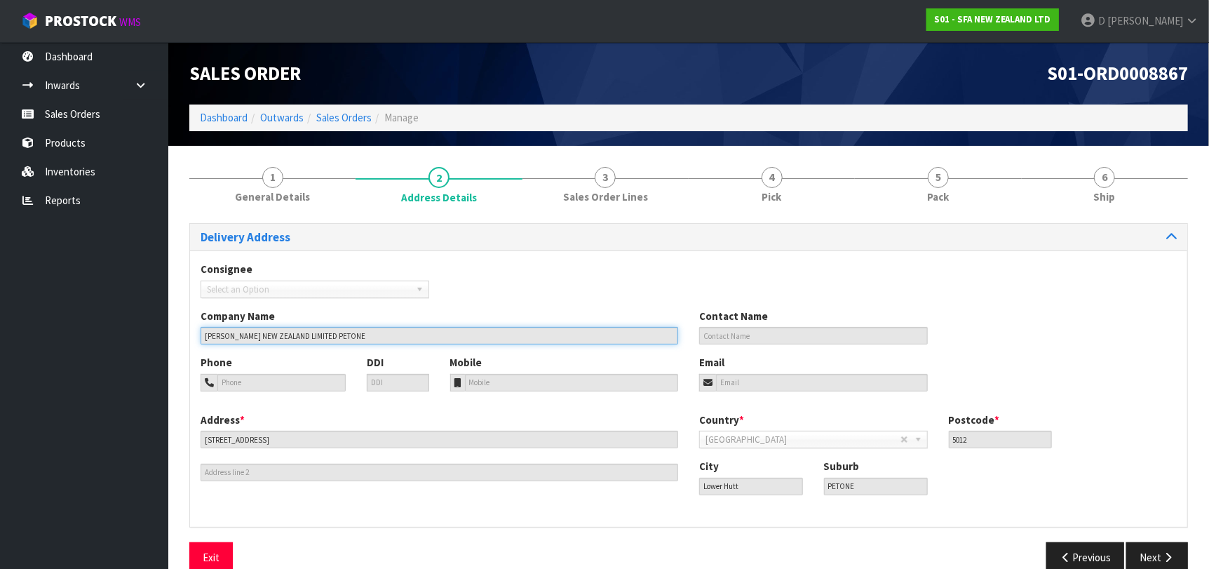
click at [507, 327] on input "[PERSON_NAME] NEW ZEALAND LIMITED PETONE" at bounding box center [440, 336] width 478 height 18
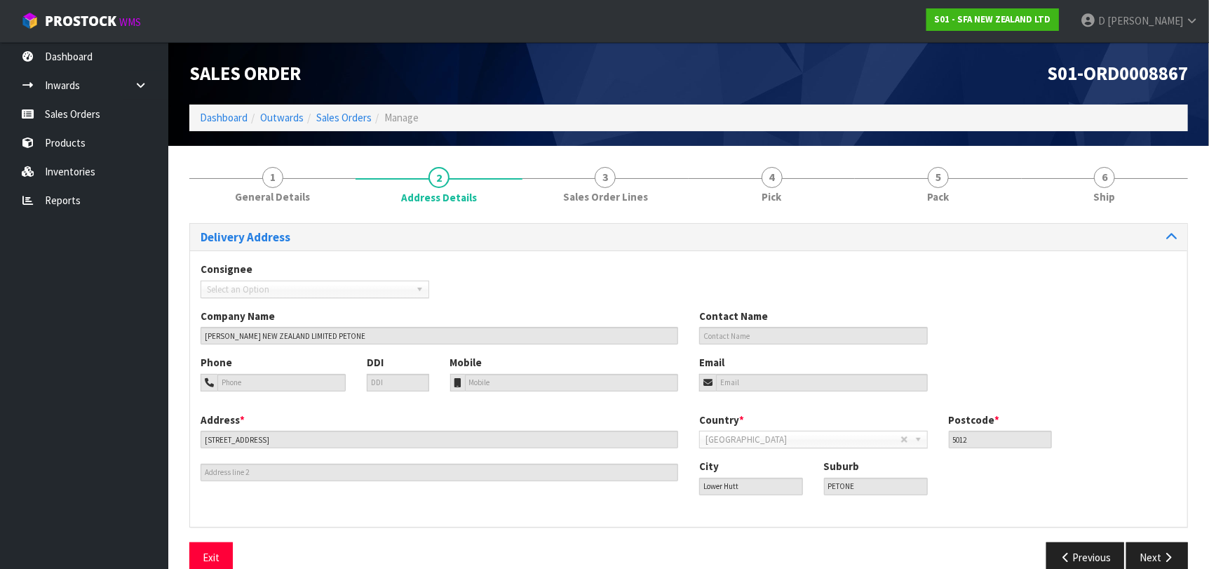
click at [428, 426] on div "Address * 5 RIDDLERS CRESCENT" at bounding box center [439, 446] width 499 height 69
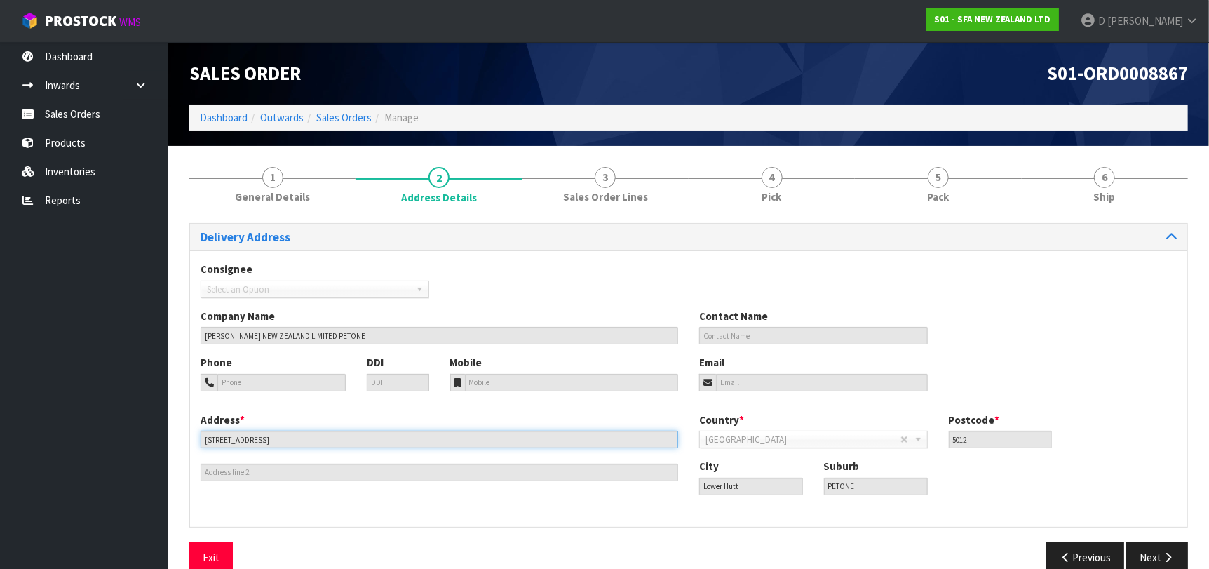
click at [431, 433] on input "[STREET_ADDRESS]" at bounding box center [440, 440] width 478 height 18
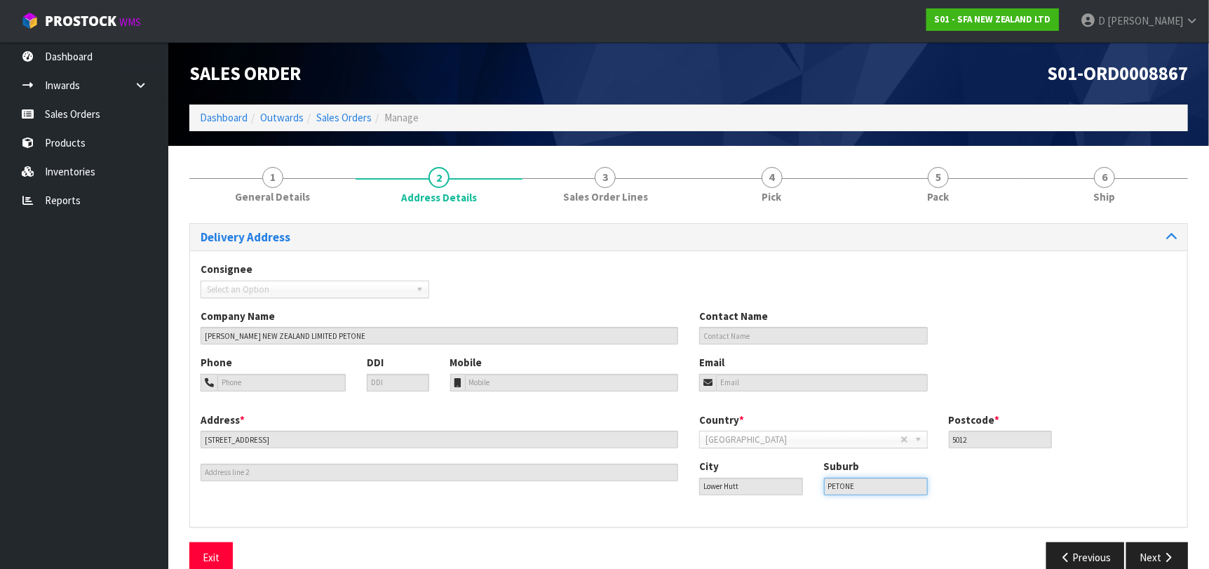
click at [865, 487] on input "PETONE" at bounding box center [876, 487] width 104 height 18
drag, startPoint x: 865, startPoint y: 487, endPoint x: 866, endPoint y: 471, distance: 15.4
click at [866, 487] on input "PETONE" at bounding box center [876, 487] width 104 height 18
click at [993, 445] on input "5012" at bounding box center [1001, 440] width 104 height 18
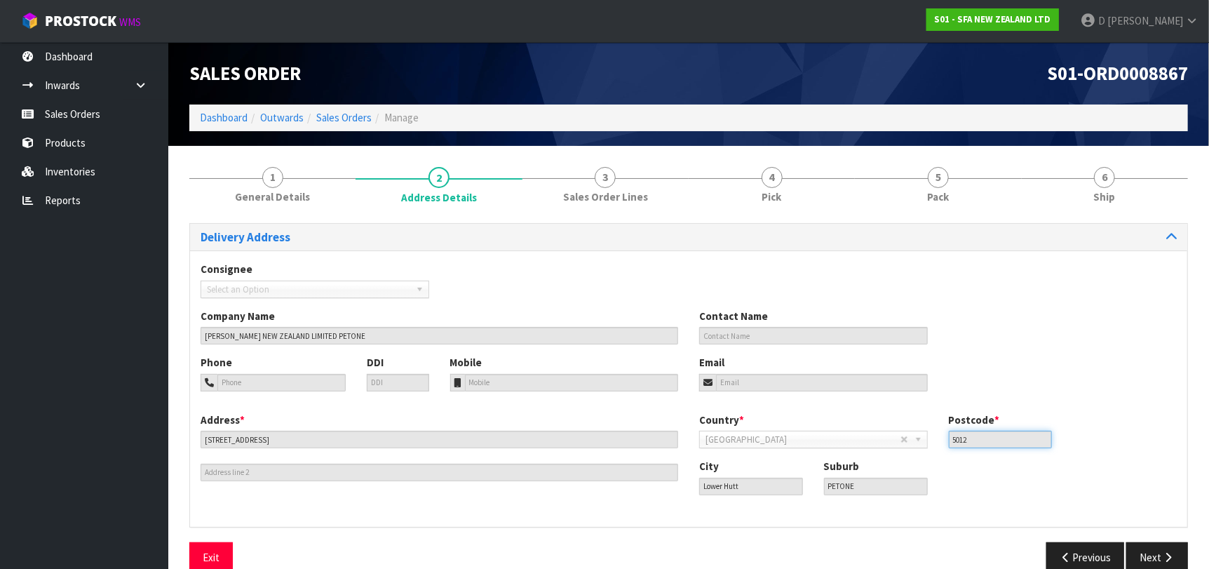
click at [992, 444] on input "5012" at bounding box center [1001, 440] width 104 height 18
click at [433, 523] on div "Consignee 000001.BAY MECHANICS - BAY MECHANICS 000001A - BRAKE & TRANSMISSION N…" at bounding box center [688, 388] width 997 height 276
click at [757, 292] on div "Consignee 000001.BAY MECHANICS - BAY MECHANICS 000001A - BRAKE & TRANSMISSION N…" at bounding box center [688, 285] width 997 height 46
